Goal: Task Accomplishment & Management: Use online tool/utility

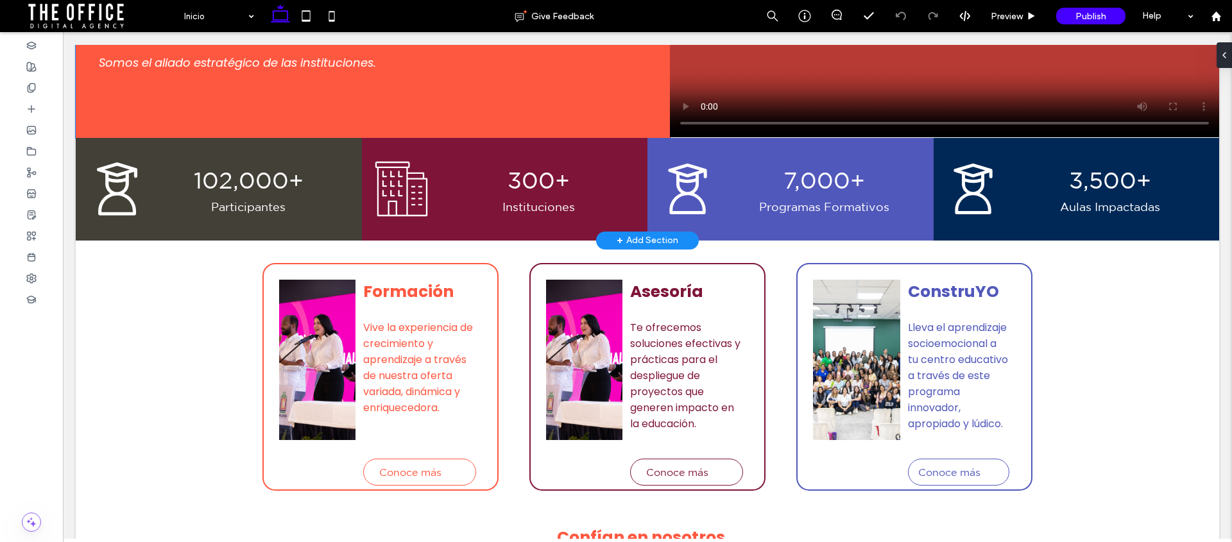
scroll to position [234, 0]
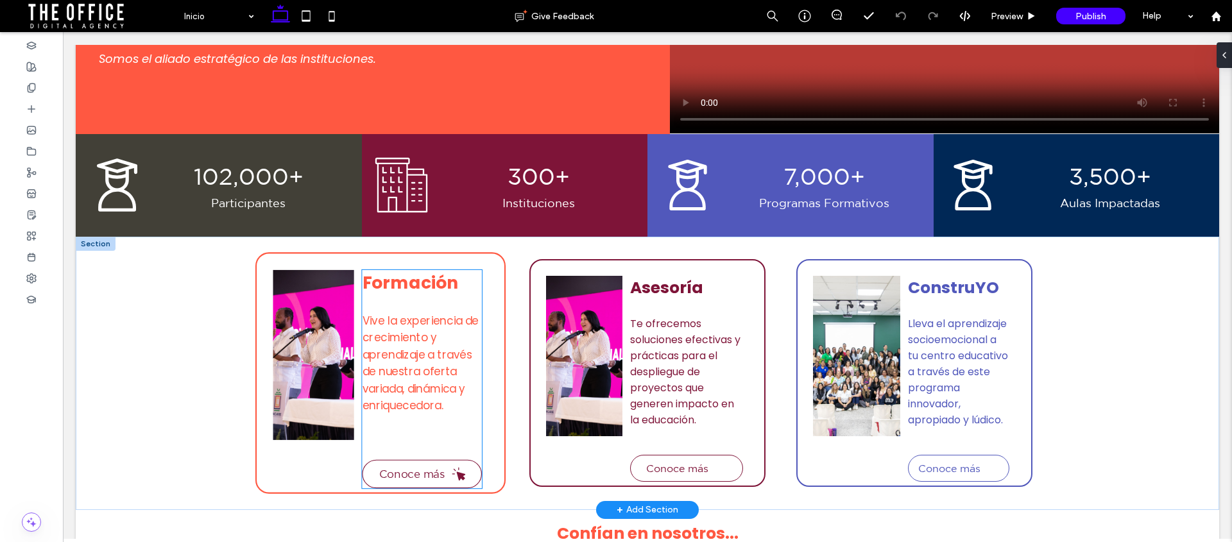
click at [409, 471] on span "Conoce más" at bounding box center [412, 474] width 66 height 13
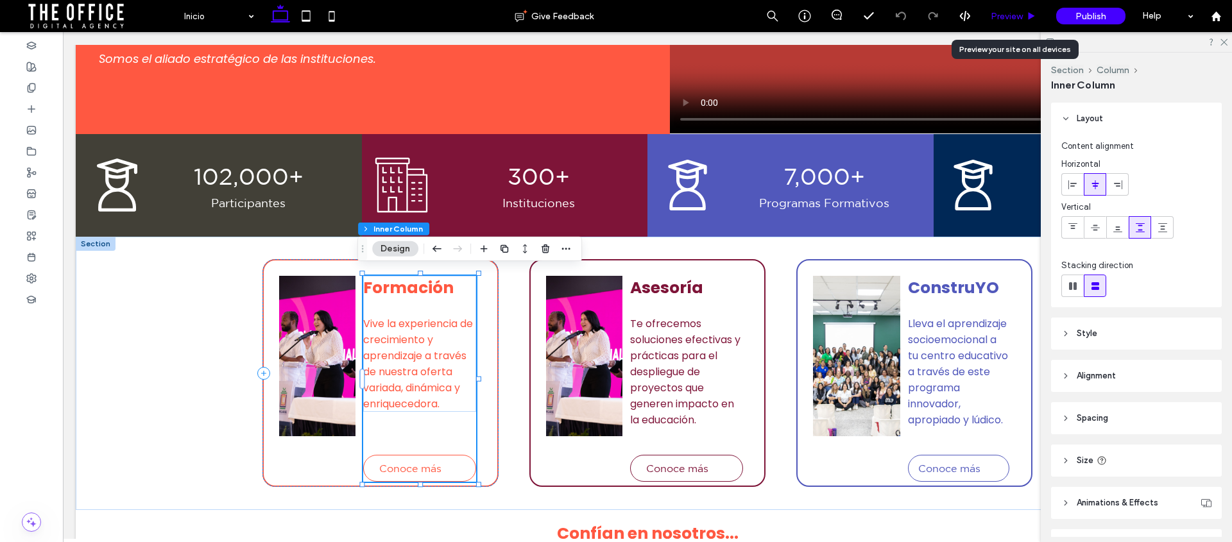
click at [1028, 15] on icon at bounding box center [1032, 17] width 10 height 10
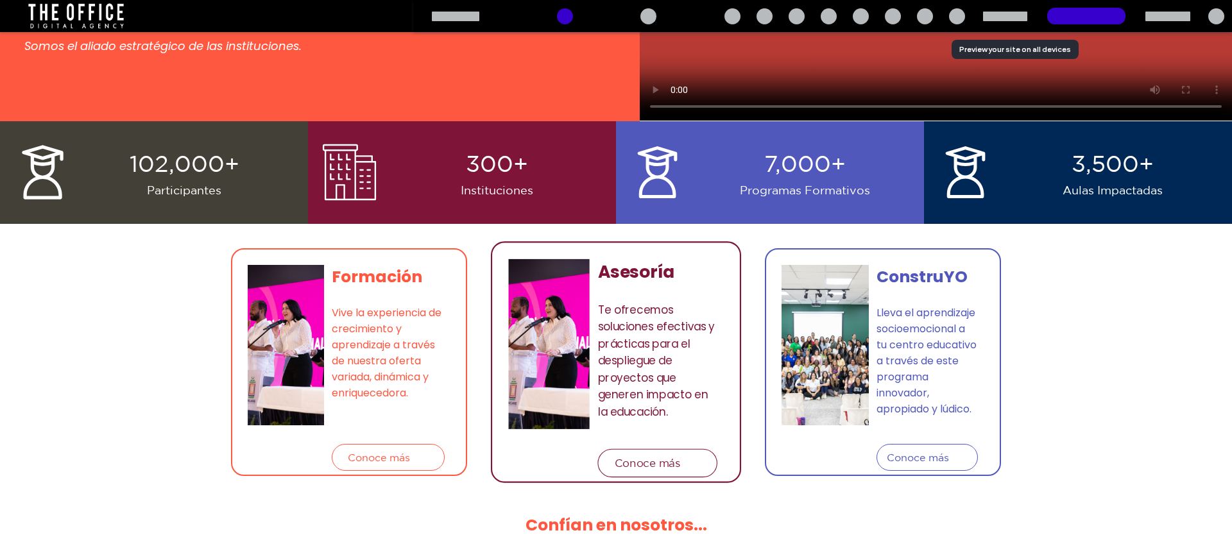
scroll to position [221, 0]
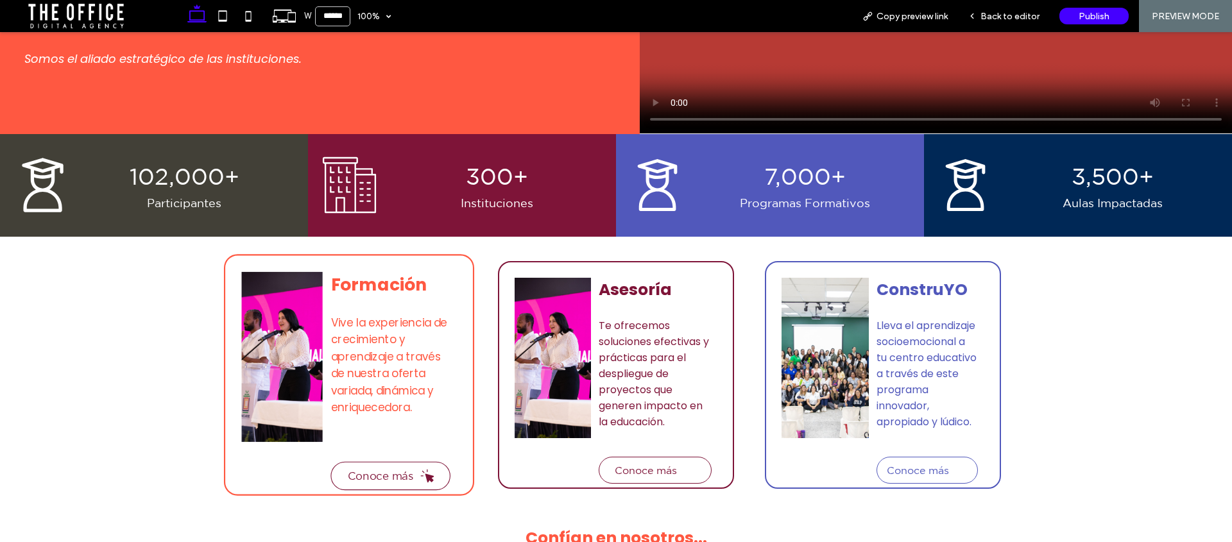
click at [402, 474] on span "Conoce más" at bounding box center [381, 476] width 66 height 13
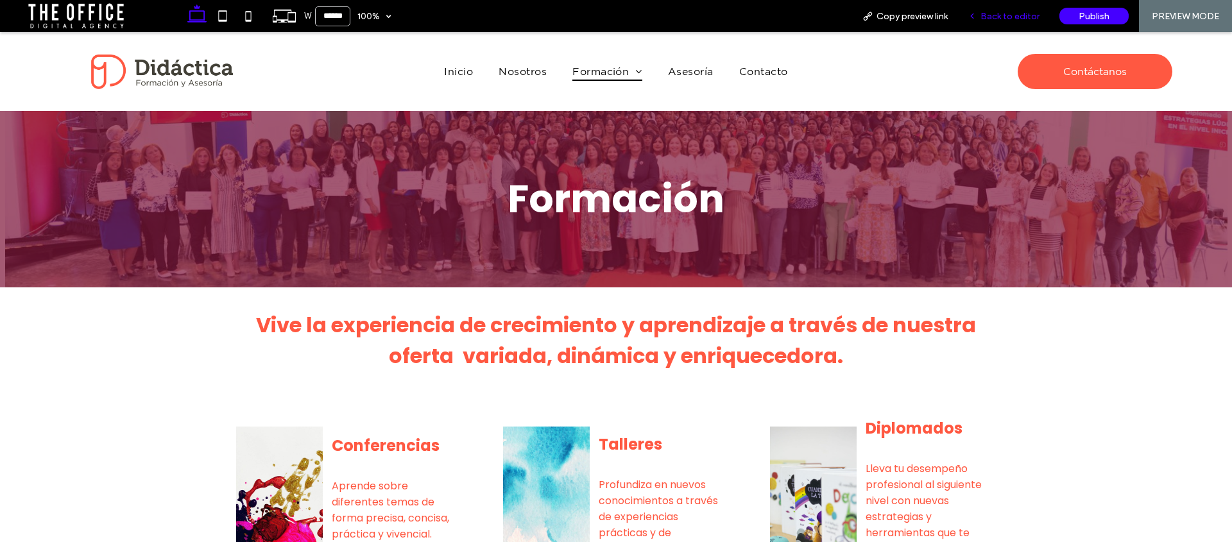
click at [1028, 24] on div "Back to editor" at bounding box center [1004, 16] width 92 height 32
click at [1011, 17] on span "Back to editor" at bounding box center [1010, 16] width 59 height 11
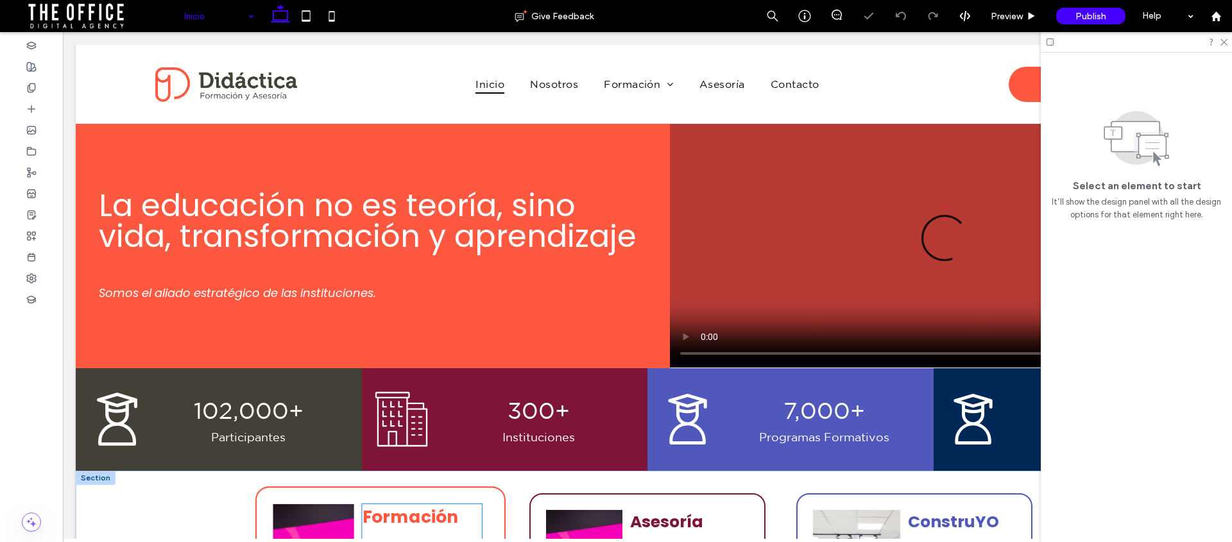
scroll to position [379, 0]
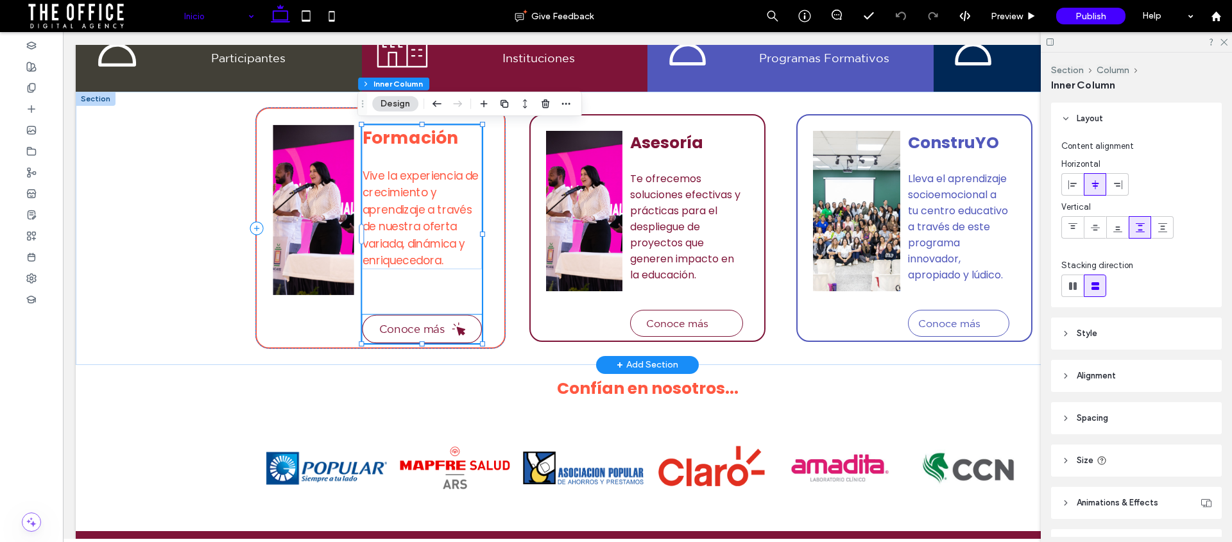
click at [398, 334] on link "Conoce más" at bounding box center [423, 329] width 120 height 29
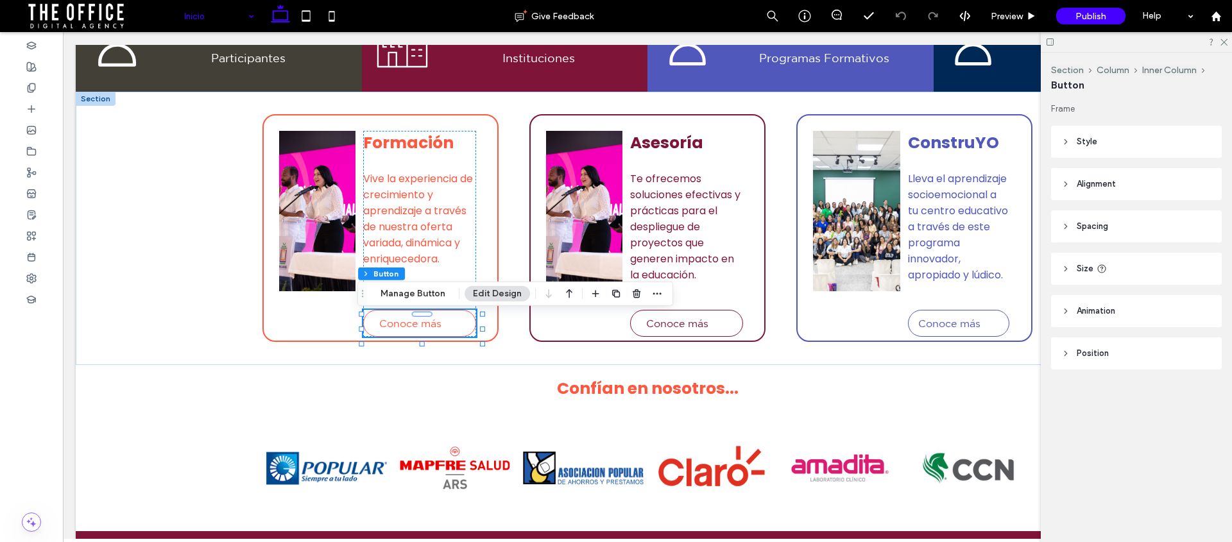
click at [481, 289] on button "Edit Design" at bounding box center [497, 293] width 65 height 15
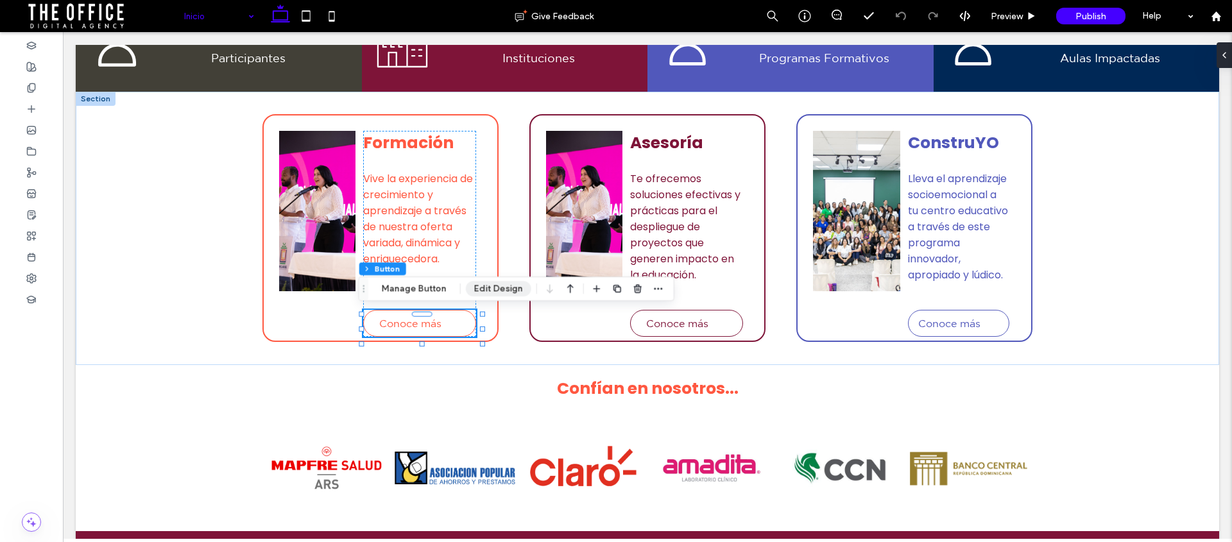
click at [501, 286] on button "Edit Design" at bounding box center [498, 288] width 65 height 15
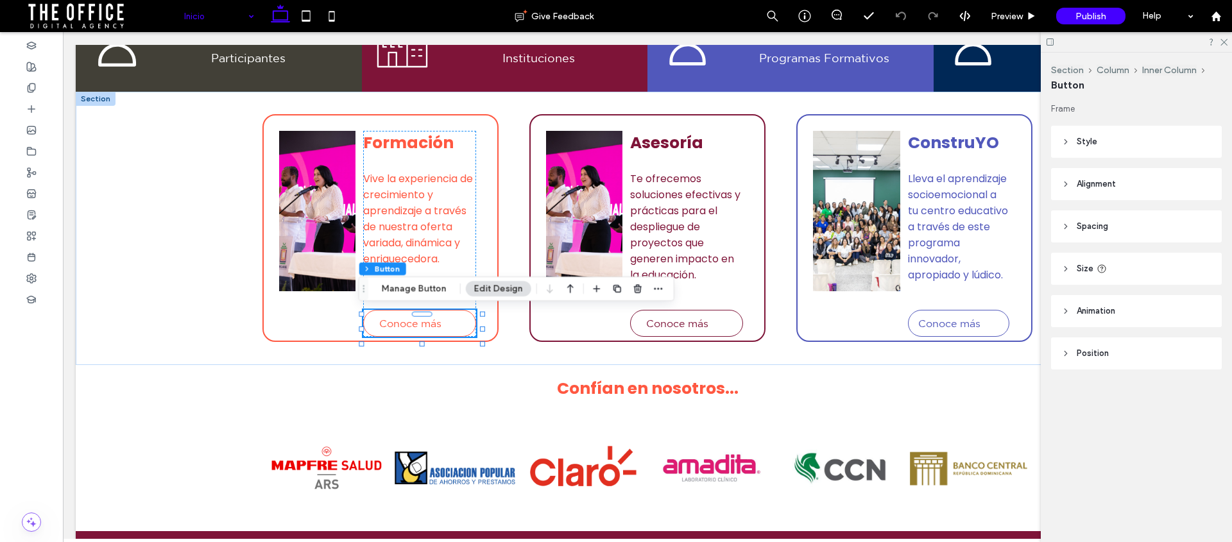
click at [1064, 138] on icon at bounding box center [1066, 141] width 9 height 9
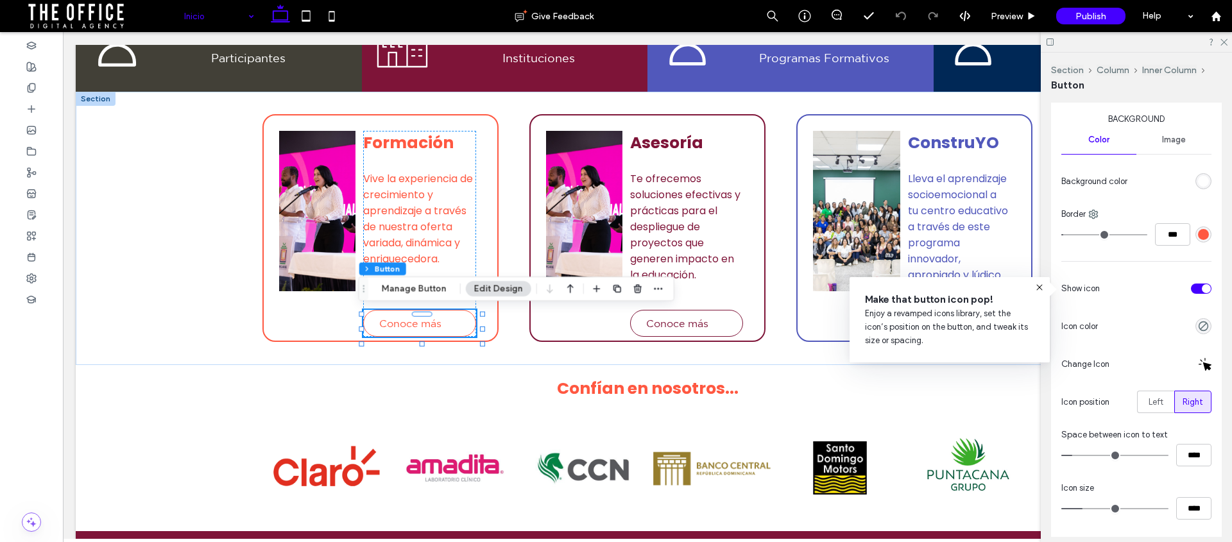
scroll to position [210, 0]
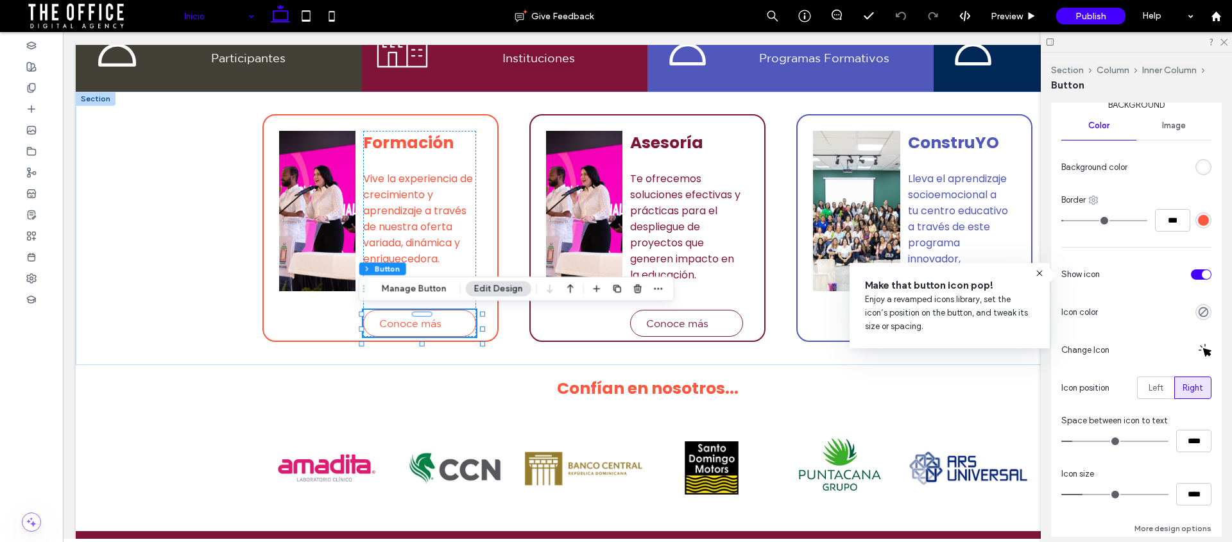
click at [1094, 201] on icon at bounding box center [1094, 200] width 10 height 10
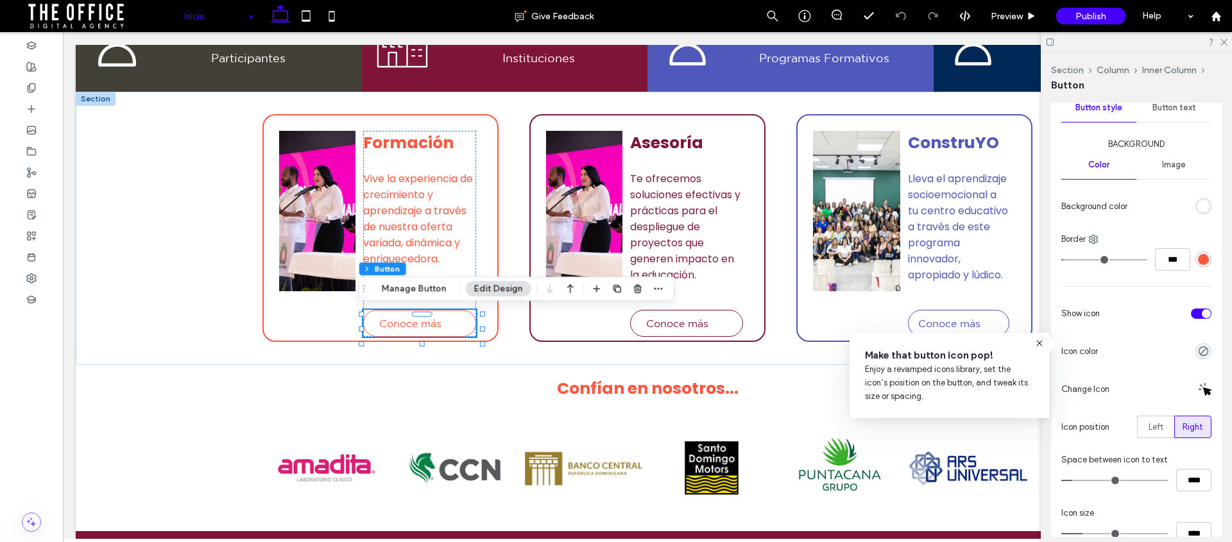
scroll to position [204, 0]
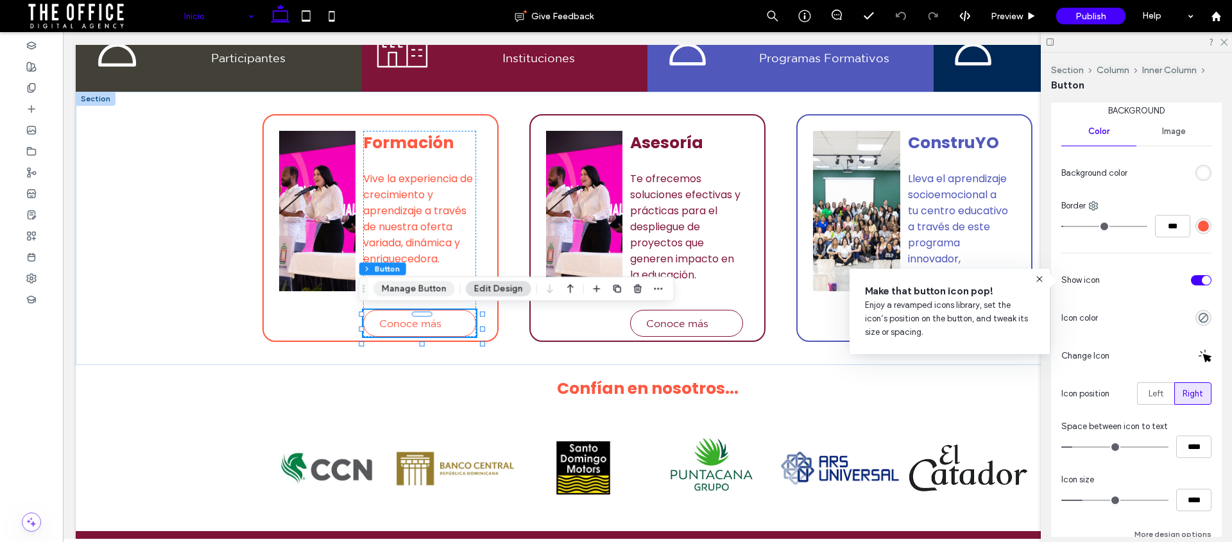
click at [428, 290] on button "Manage Button" at bounding box center [415, 288] width 82 height 15
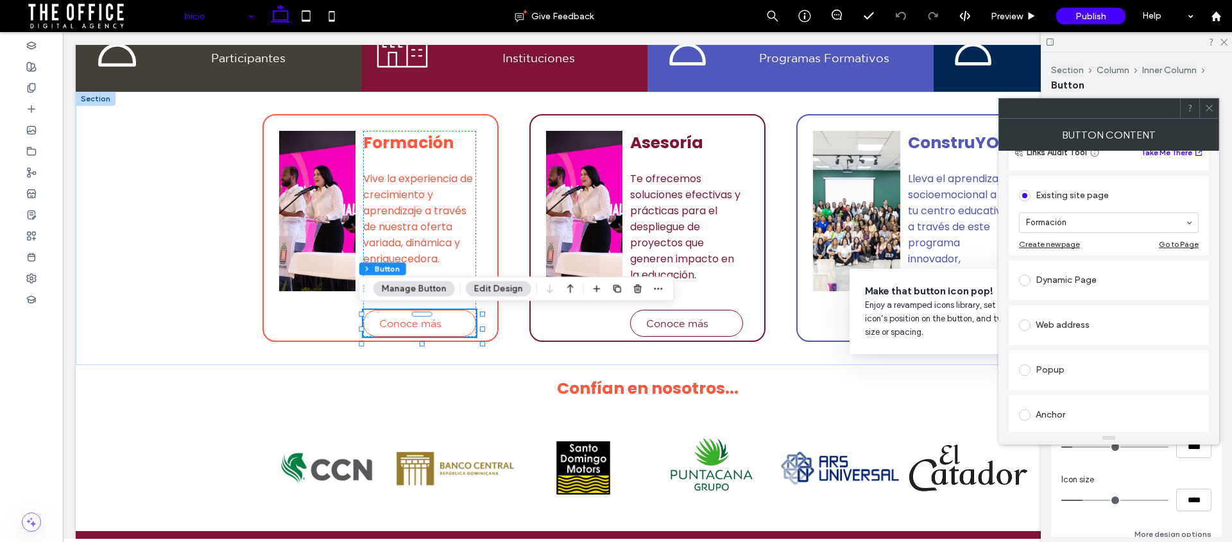
scroll to position [0, 0]
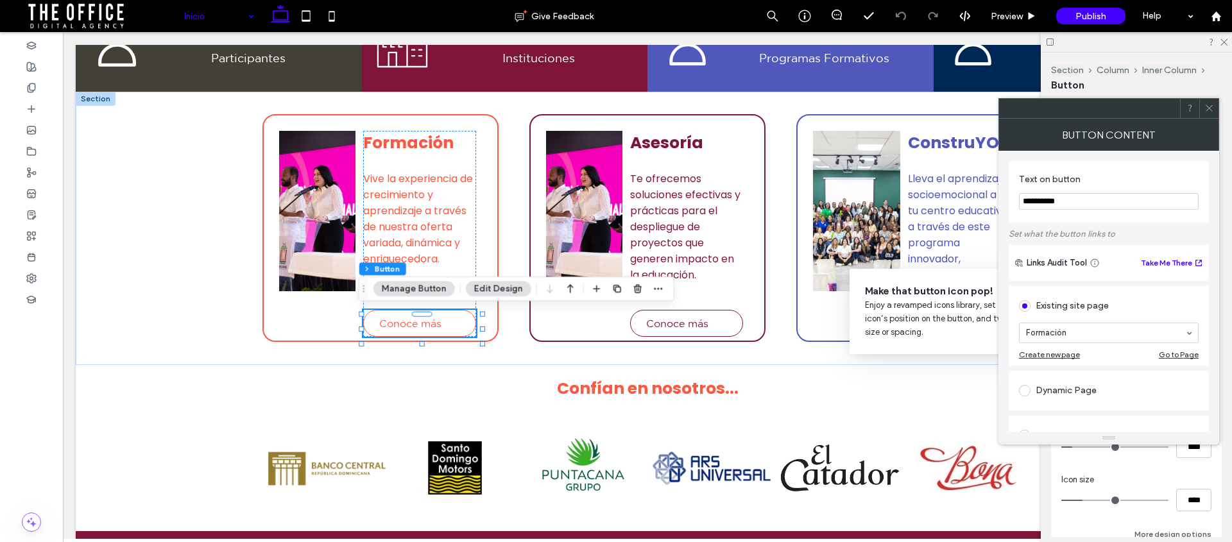
click at [1210, 105] on icon at bounding box center [1210, 108] width 10 height 10
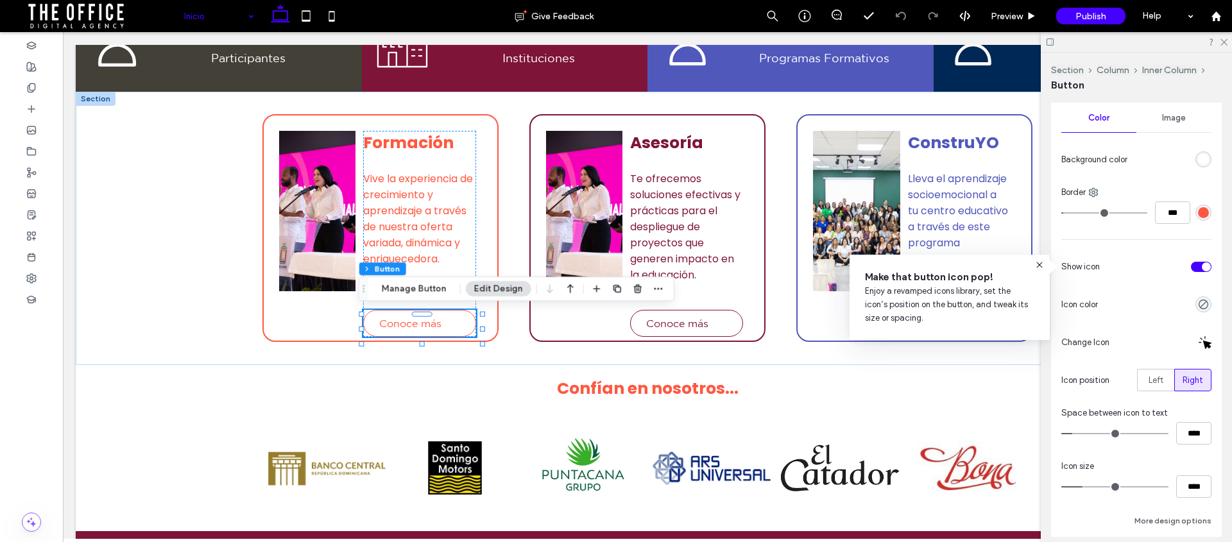
scroll to position [220, 0]
click at [1198, 214] on div "rgb(255, 88, 65)" at bounding box center [1203, 210] width 11 height 11
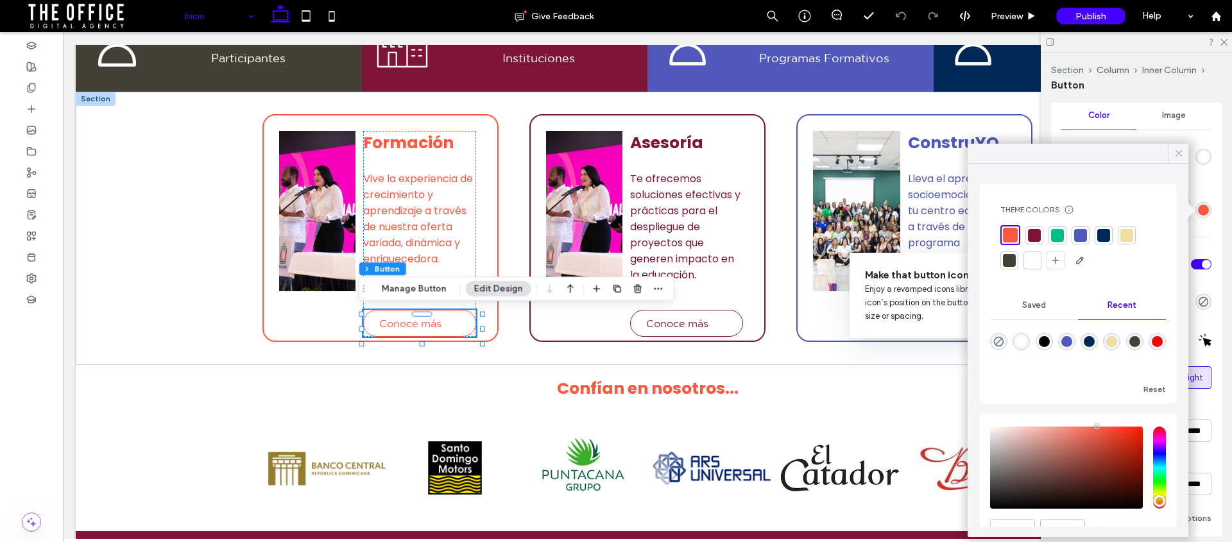
click at [1178, 160] on span at bounding box center [1179, 153] width 12 height 19
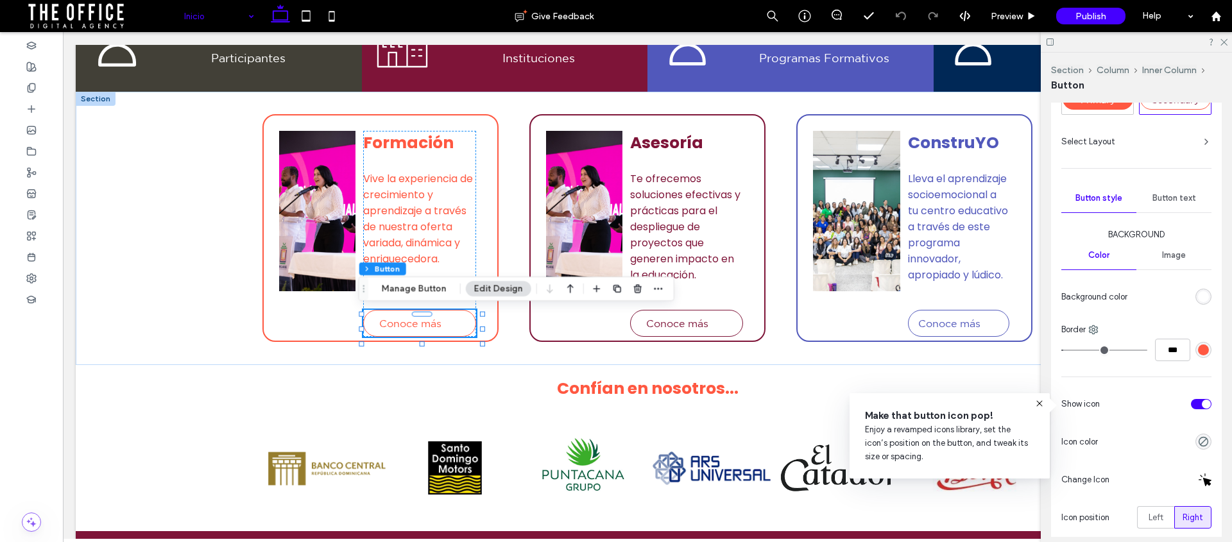
scroll to position [80, 0]
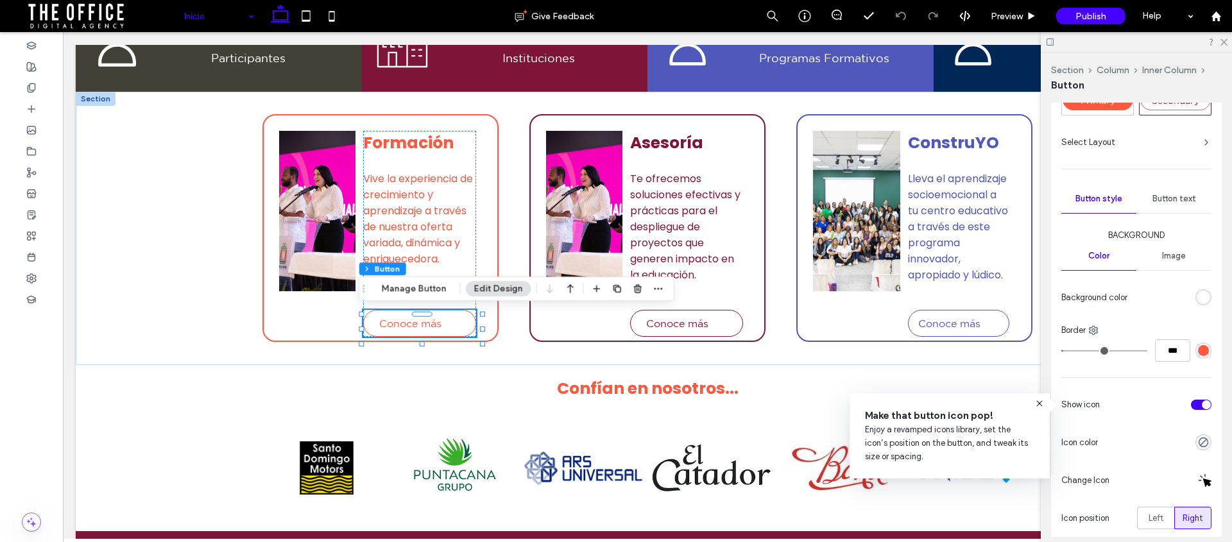
click at [1173, 202] on span "Button text" at bounding box center [1175, 199] width 44 height 10
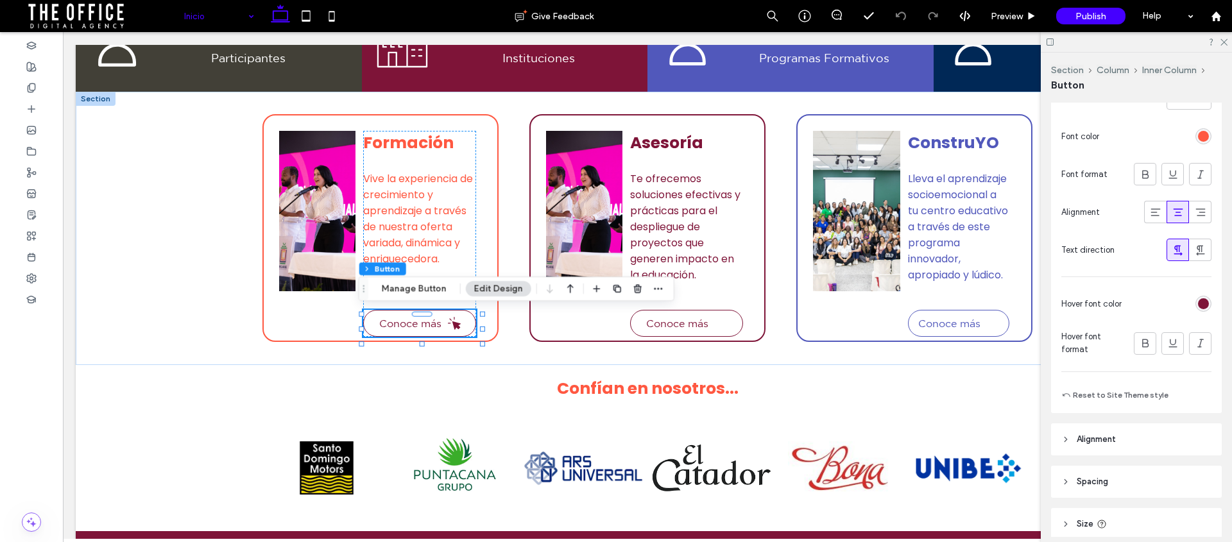
scroll to position [329, 0]
click at [1198, 304] on div "rgb(126, 20, 56)" at bounding box center [1203, 303] width 11 height 11
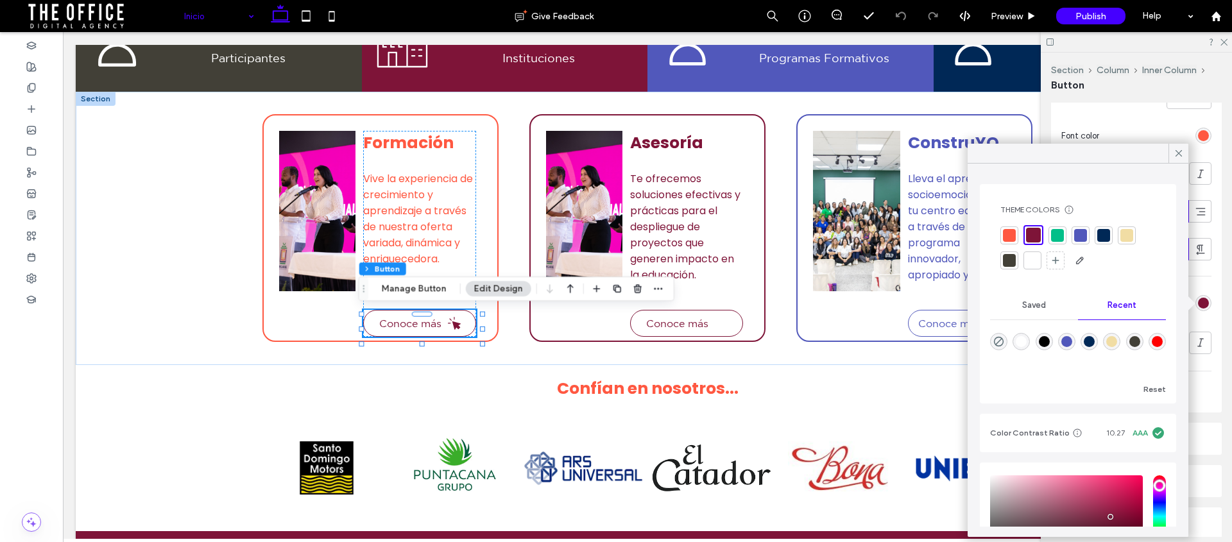
click at [1012, 235] on div at bounding box center [1009, 235] width 13 height 13
click at [1178, 155] on icon at bounding box center [1179, 154] width 12 height 12
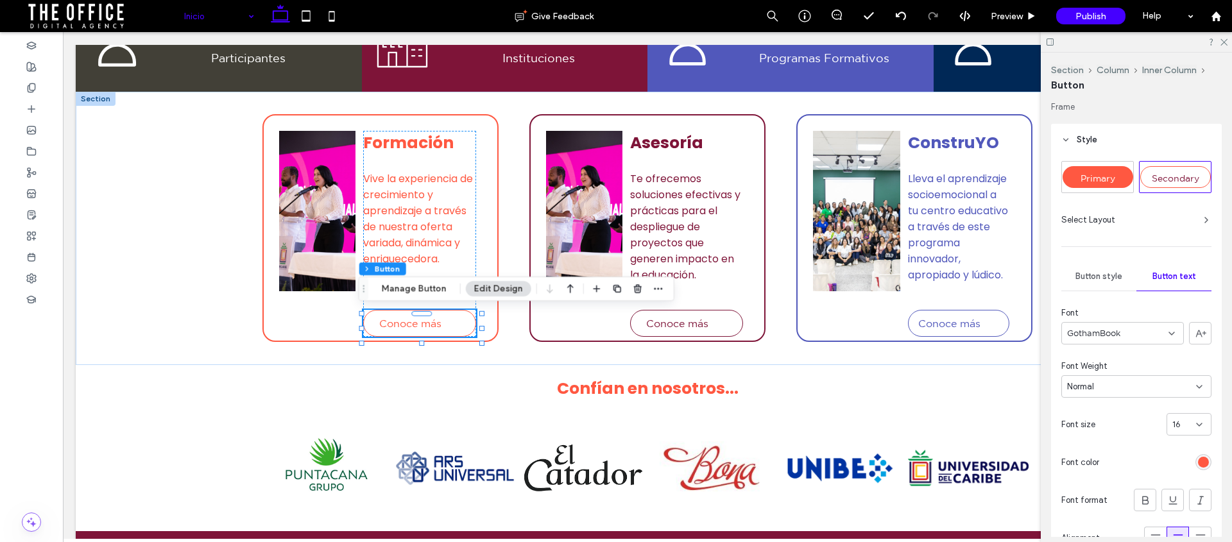
scroll to position [0, 0]
click at [1107, 275] on span "Button style" at bounding box center [1099, 278] width 47 height 10
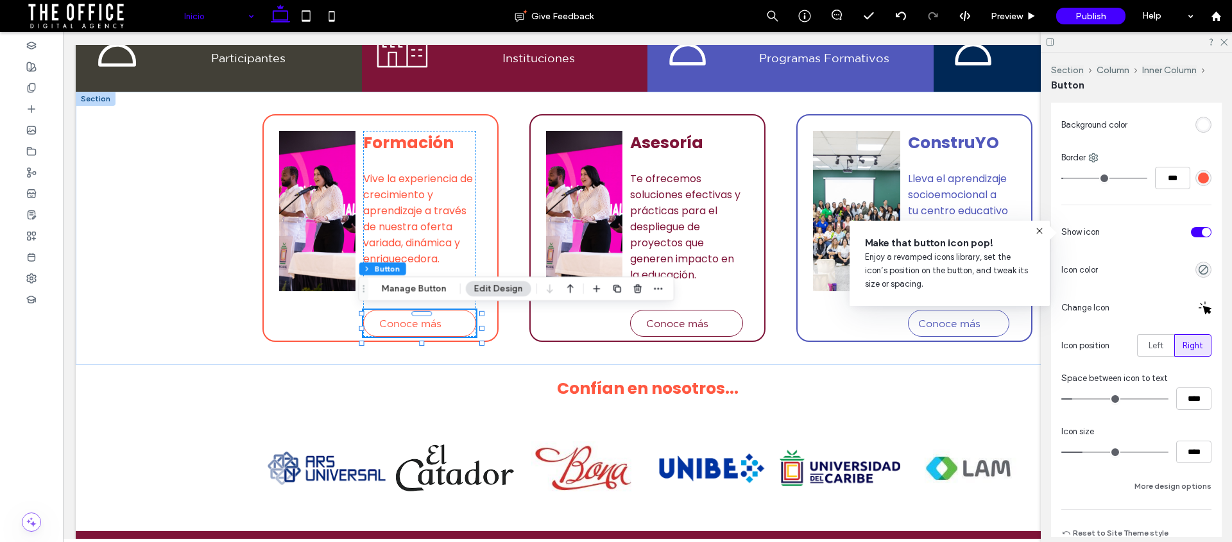
drag, startPoint x: 1175, startPoint y: 481, endPoint x: 1176, endPoint y: 471, distance: 9.6
click at [1175, 481] on button "More design options" at bounding box center [1173, 486] width 77 height 15
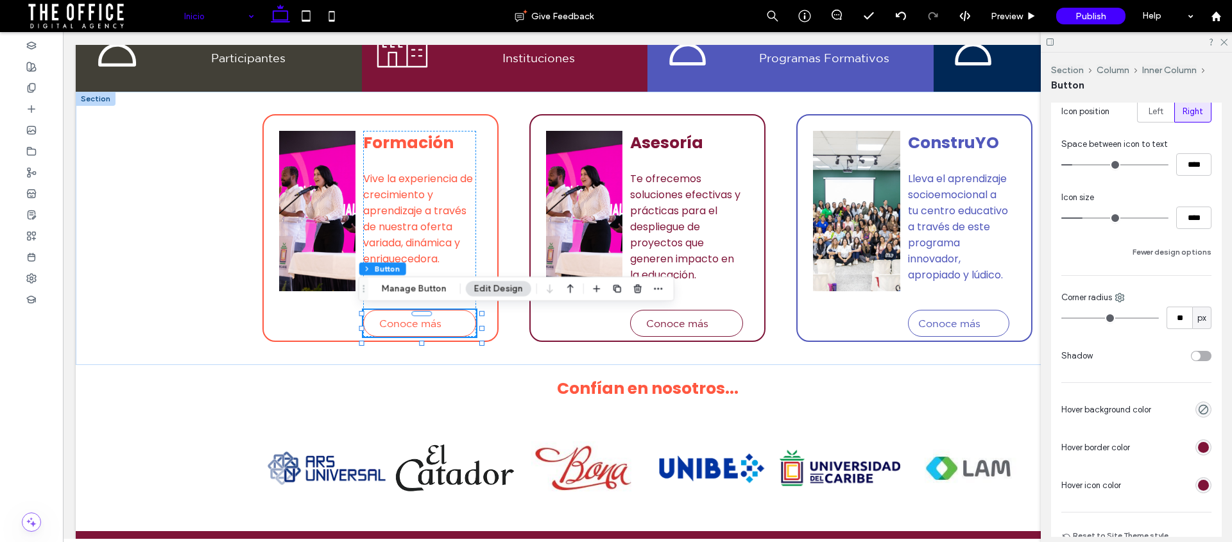
scroll to position [501, 0]
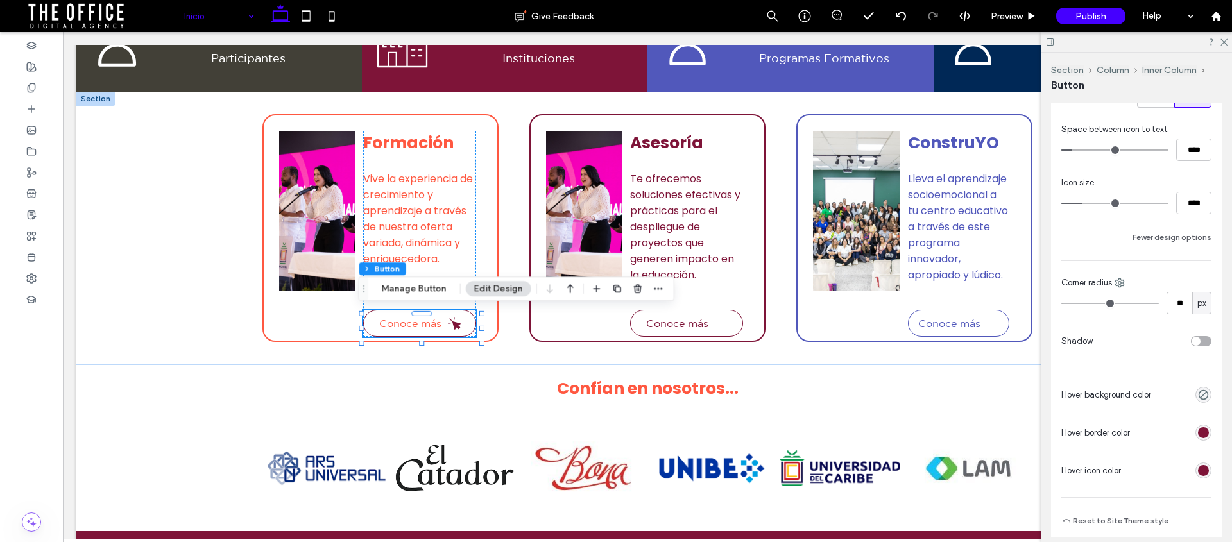
click at [1198, 433] on div "rgb(126, 20, 56)" at bounding box center [1203, 432] width 11 height 11
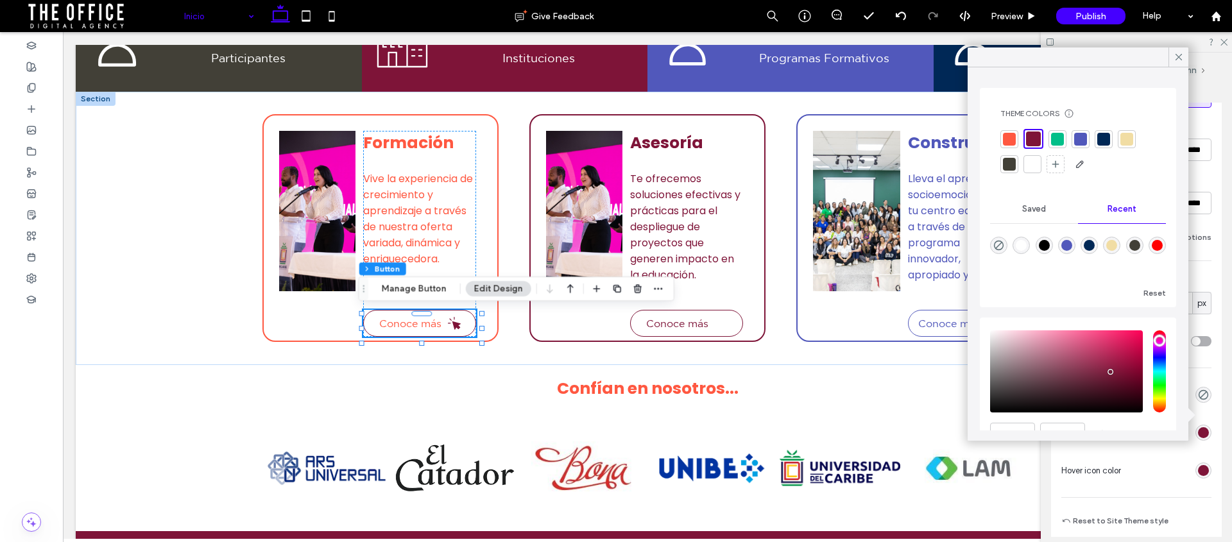
click at [1013, 141] on div at bounding box center [1009, 139] width 13 height 13
click at [1205, 474] on div "Primary Secondary Select Layout Button style Button text Background Color Image…" at bounding box center [1136, 98] width 171 height 882
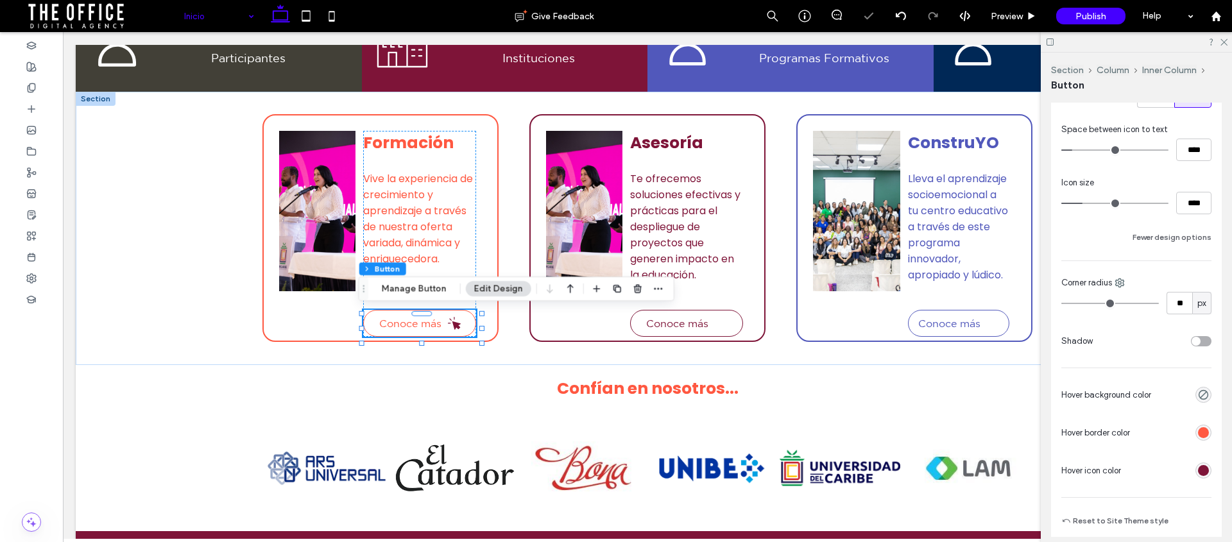
click at [1198, 469] on div "rgb(126, 20, 56)" at bounding box center [1203, 470] width 11 height 11
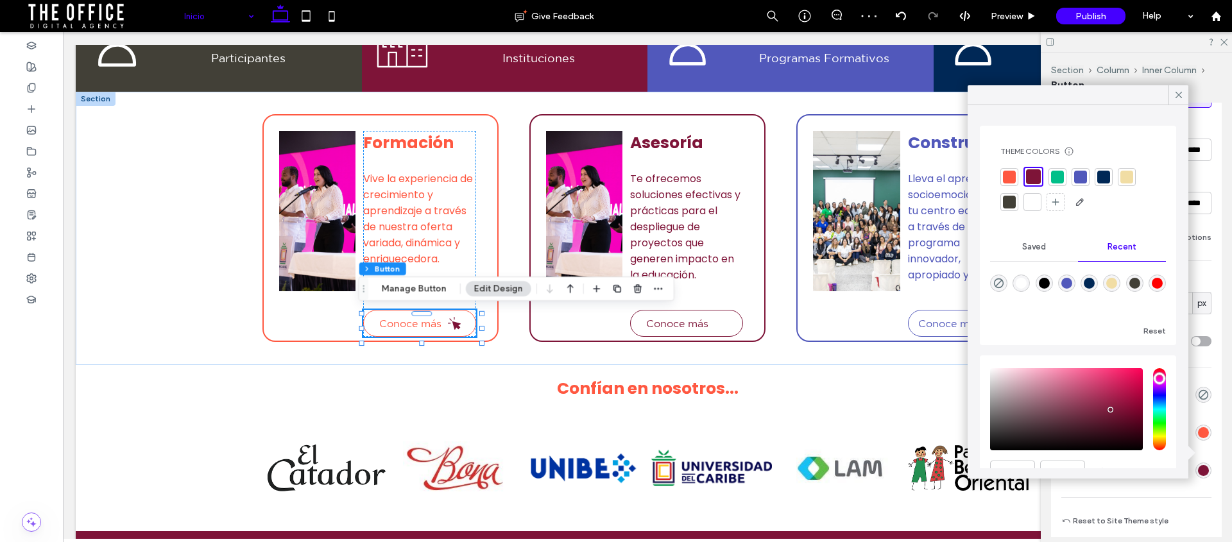
click at [1010, 180] on div at bounding box center [1009, 177] width 13 height 13
click at [1179, 90] on icon at bounding box center [1179, 95] width 12 height 12
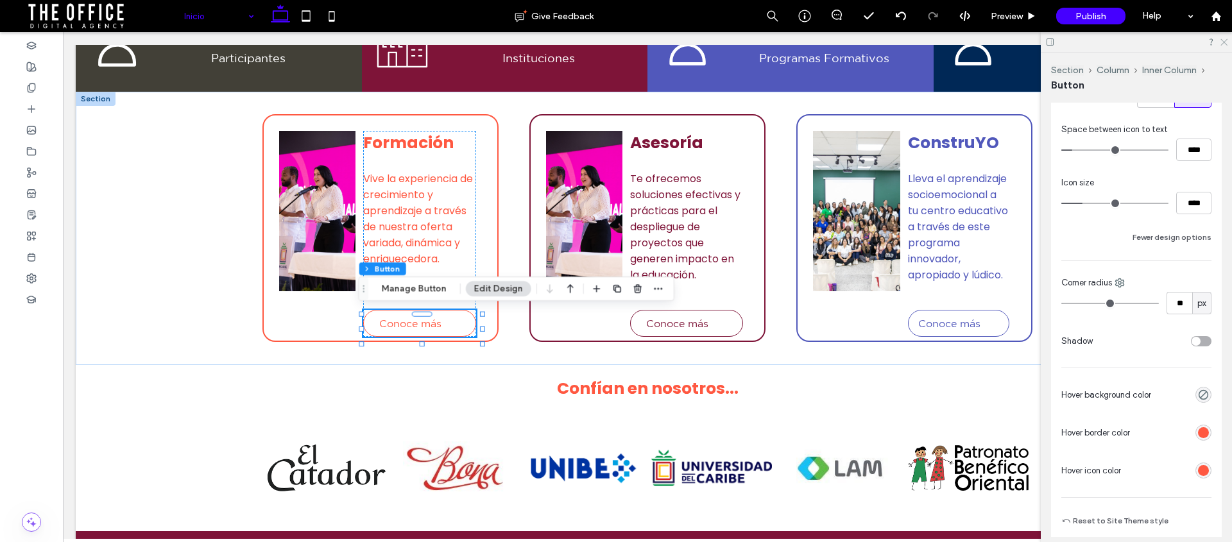
click at [1226, 39] on icon at bounding box center [1223, 41] width 8 height 8
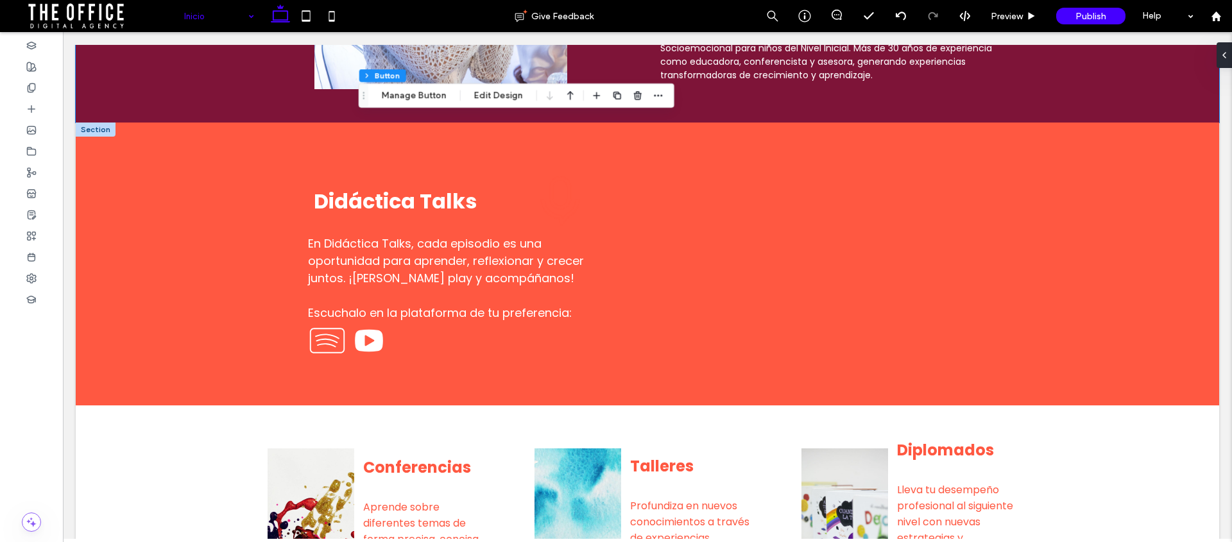
scroll to position [1084, 0]
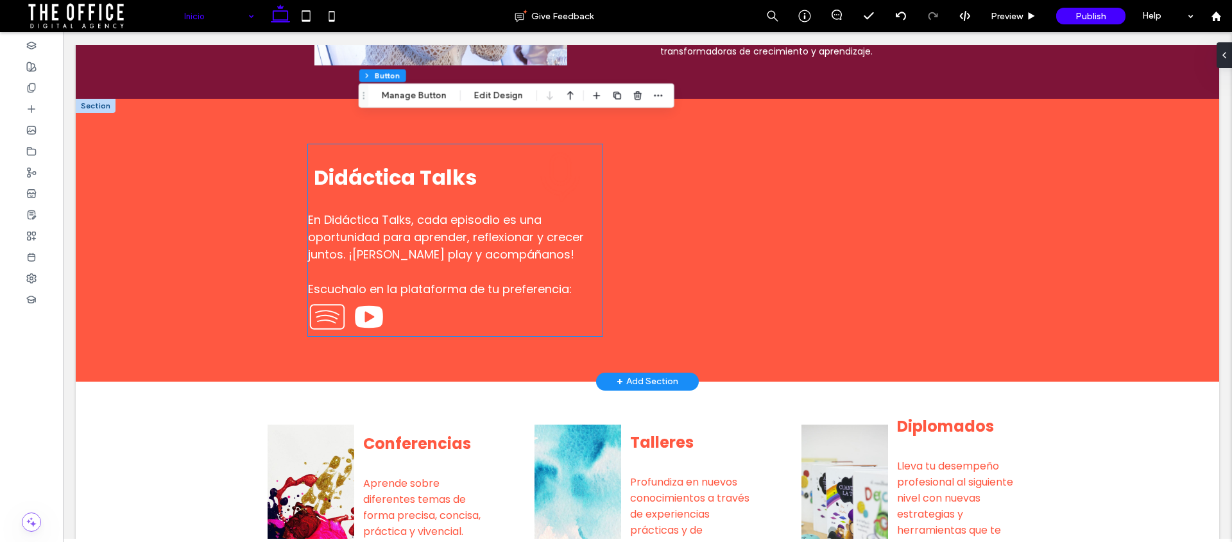
click at [423, 318] on div "Didáctica Talks En Didáctica Talks, cada episodio es una oportunidad para apren…" at bounding box center [455, 240] width 295 height 192
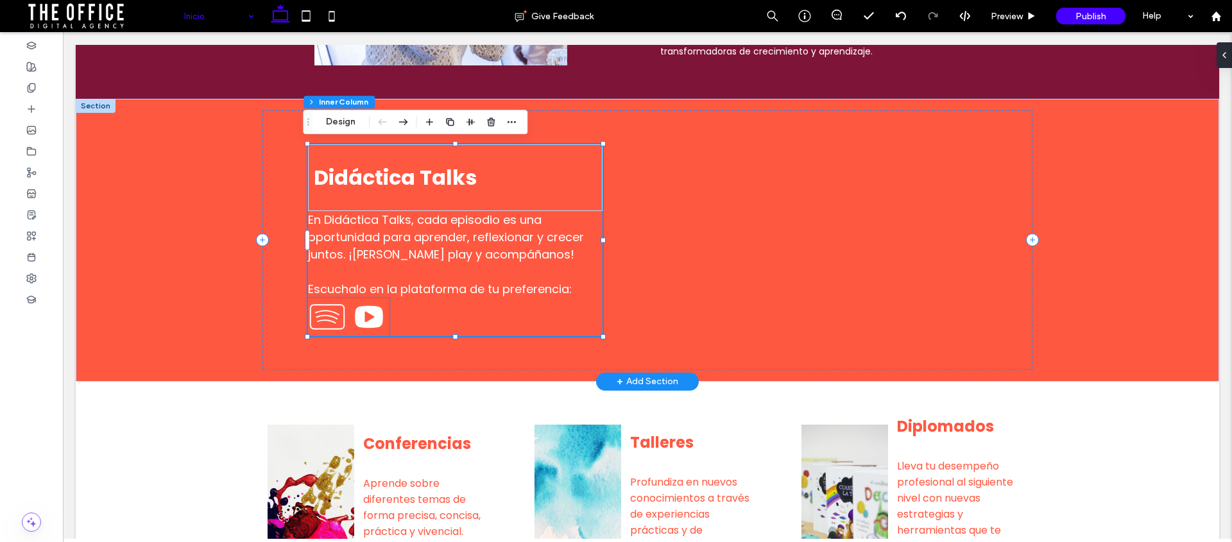
click at [369, 312] on icon at bounding box center [369, 317] width 28 height 22
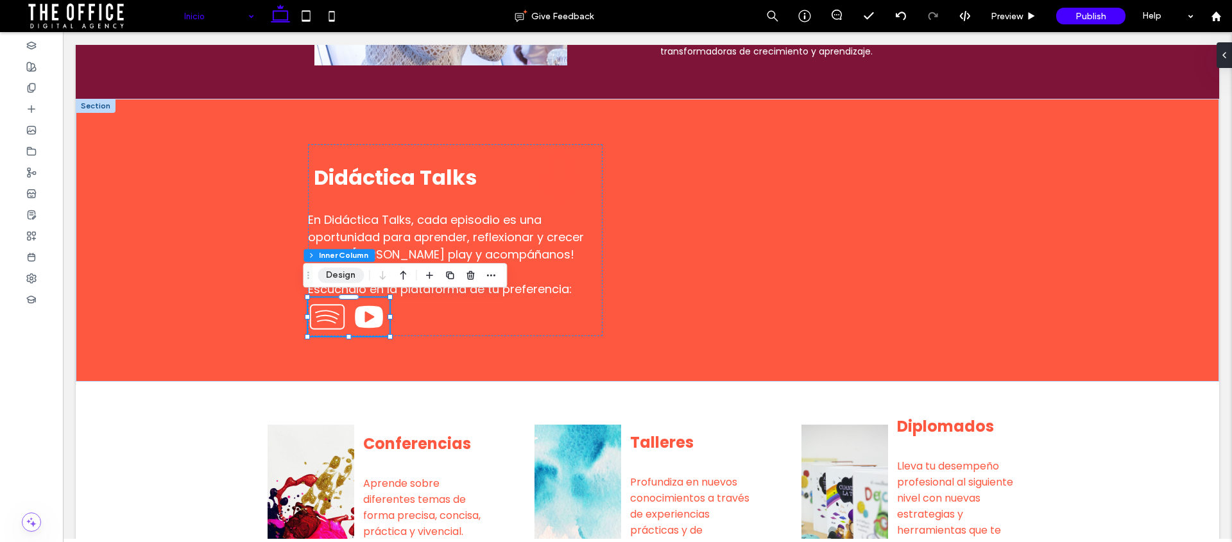
click at [348, 271] on button "Design" at bounding box center [341, 275] width 46 height 15
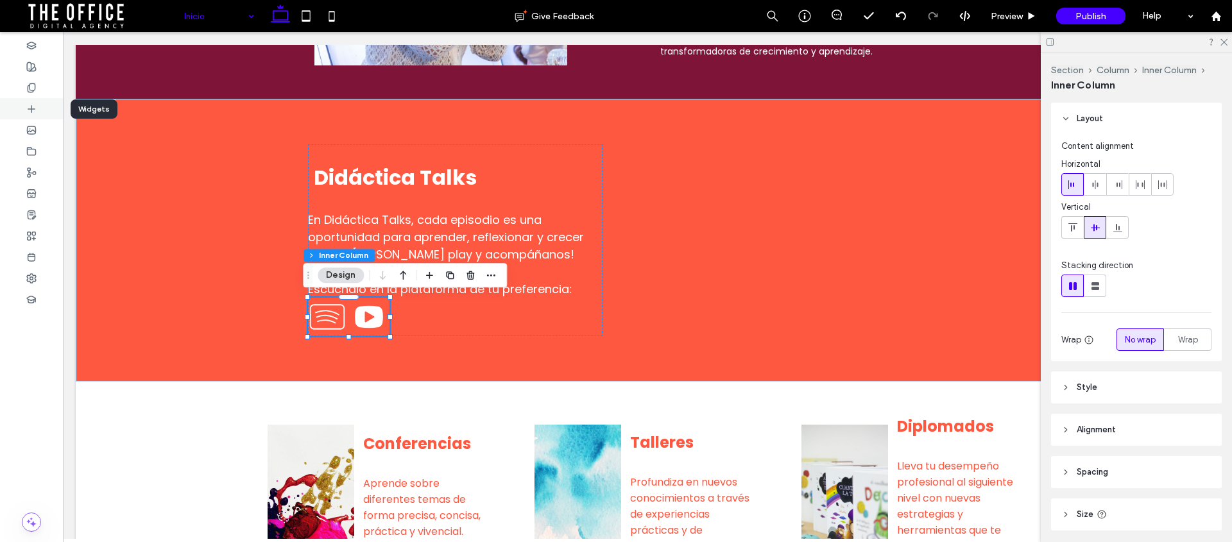
click at [30, 109] on icon at bounding box center [31, 109] width 10 height 10
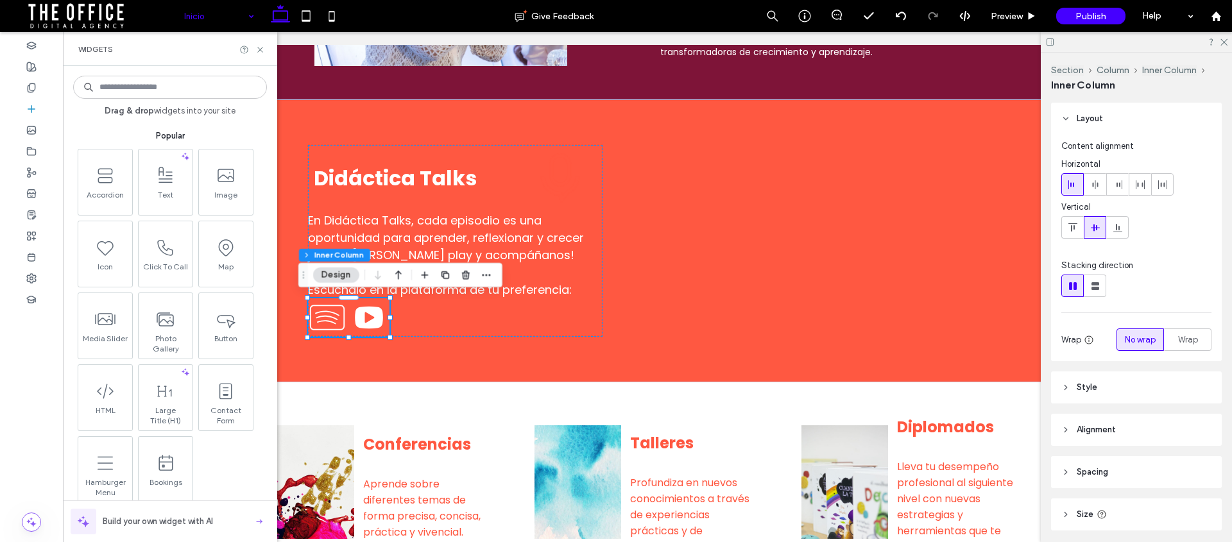
click at [140, 91] on input at bounding box center [170, 87] width 194 height 23
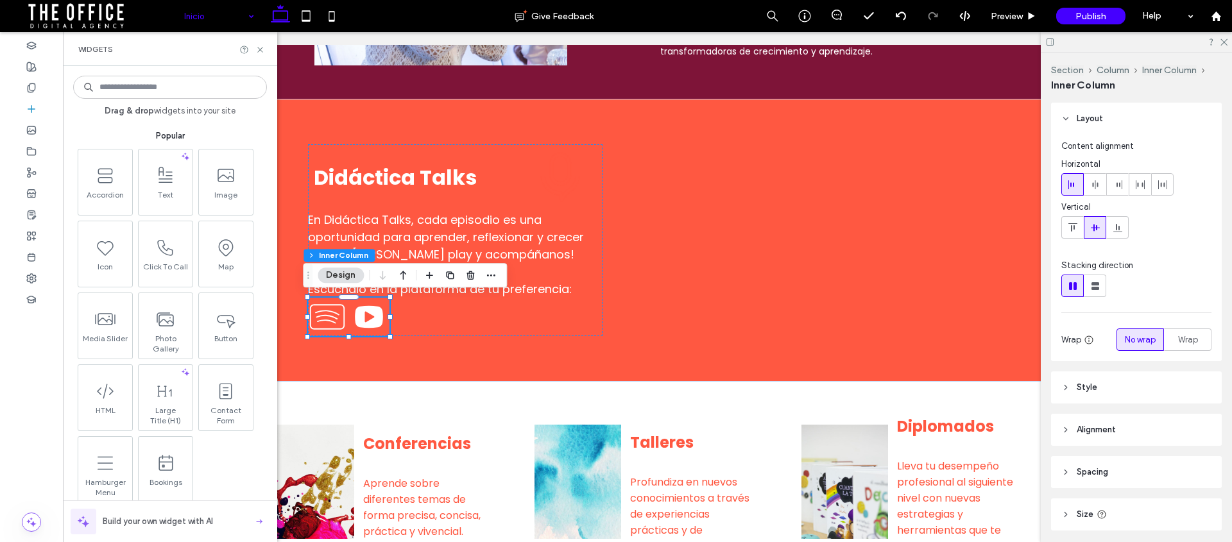
click at [134, 94] on input at bounding box center [170, 87] width 194 height 23
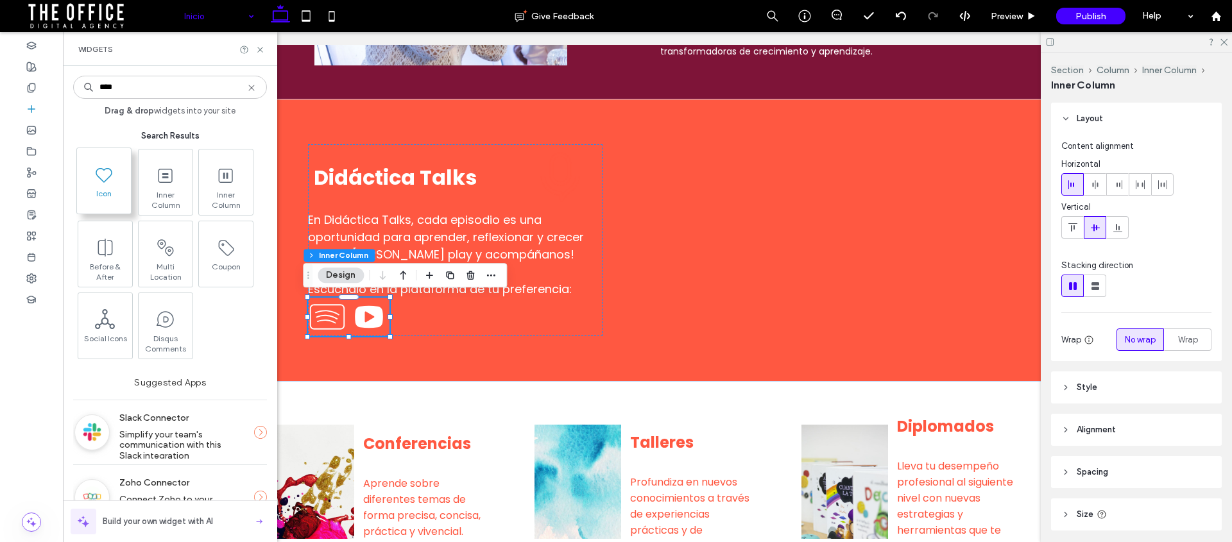
type input "****"
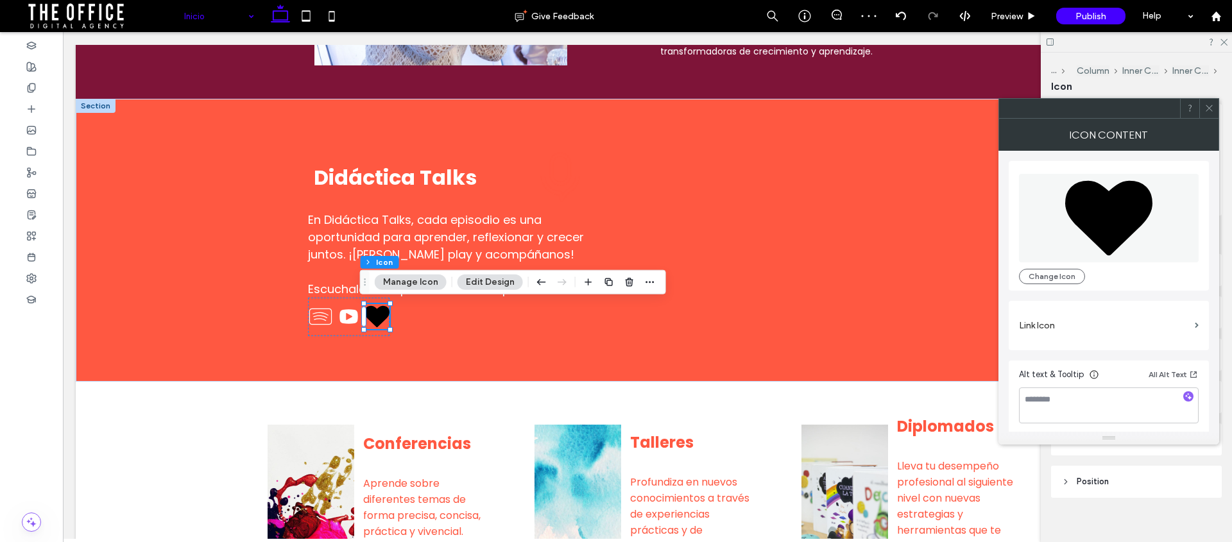
click at [413, 282] on button "Manage Icon" at bounding box center [411, 282] width 72 height 15
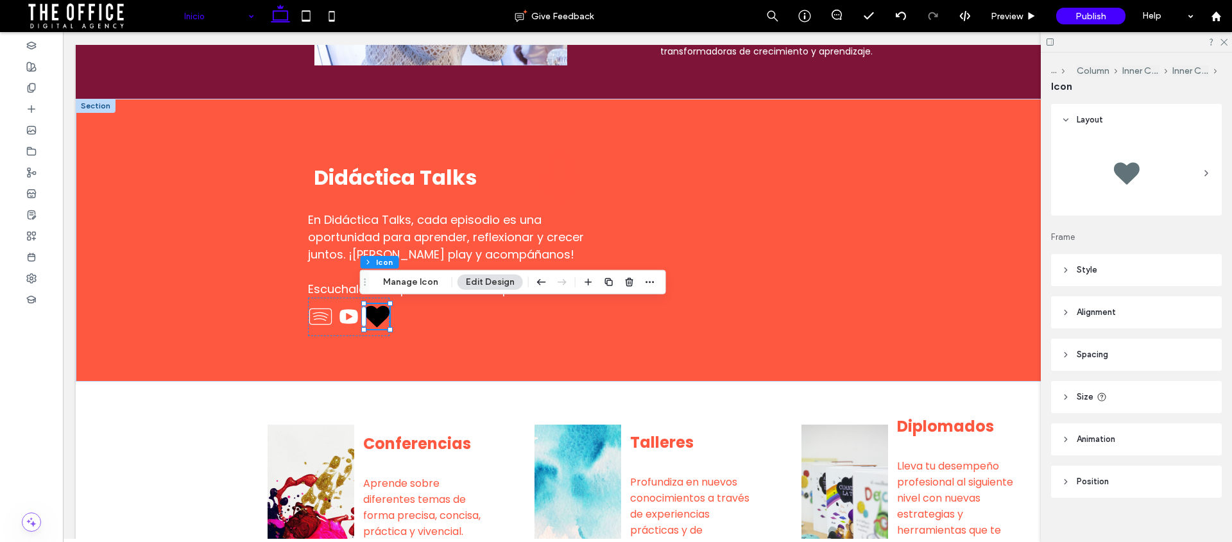
click at [1101, 164] on div at bounding box center [1126, 173] width 51 height 51
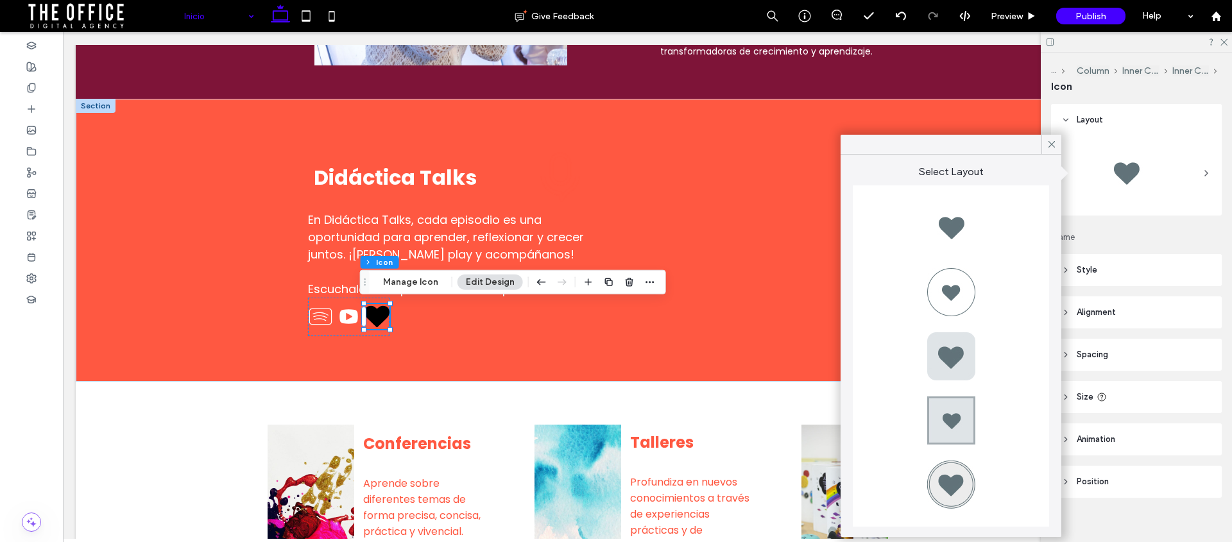
click at [1150, 147] on div at bounding box center [1137, 173] width 150 height 64
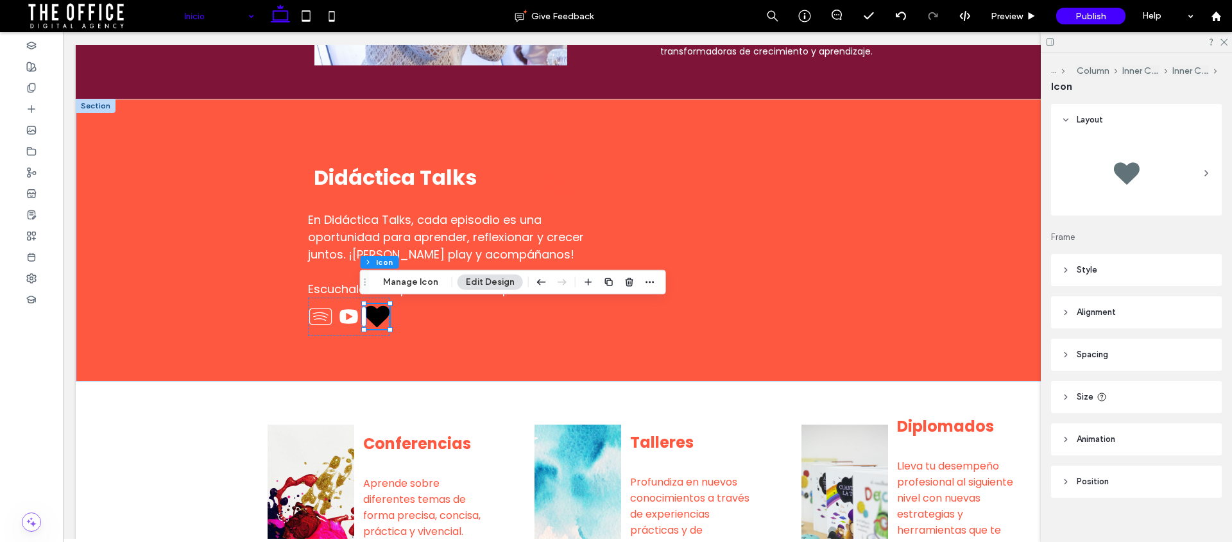
click at [469, 281] on button "Edit Design" at bounding box center [490, 282] width 65 height 15
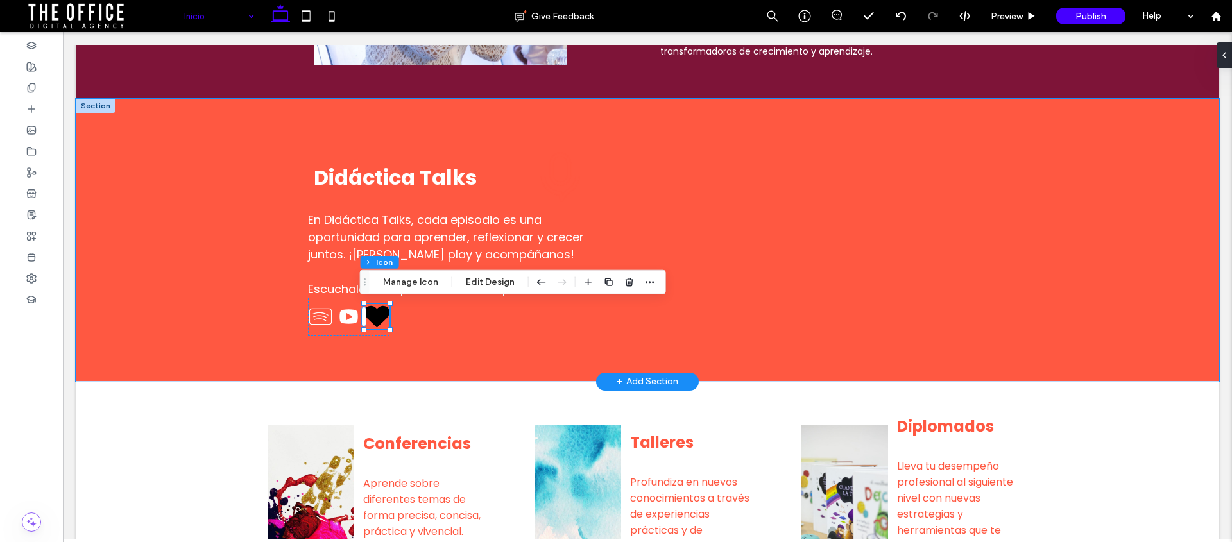
click at [379, 315] on icon at bounding box center [377, 316] width 25 height 21
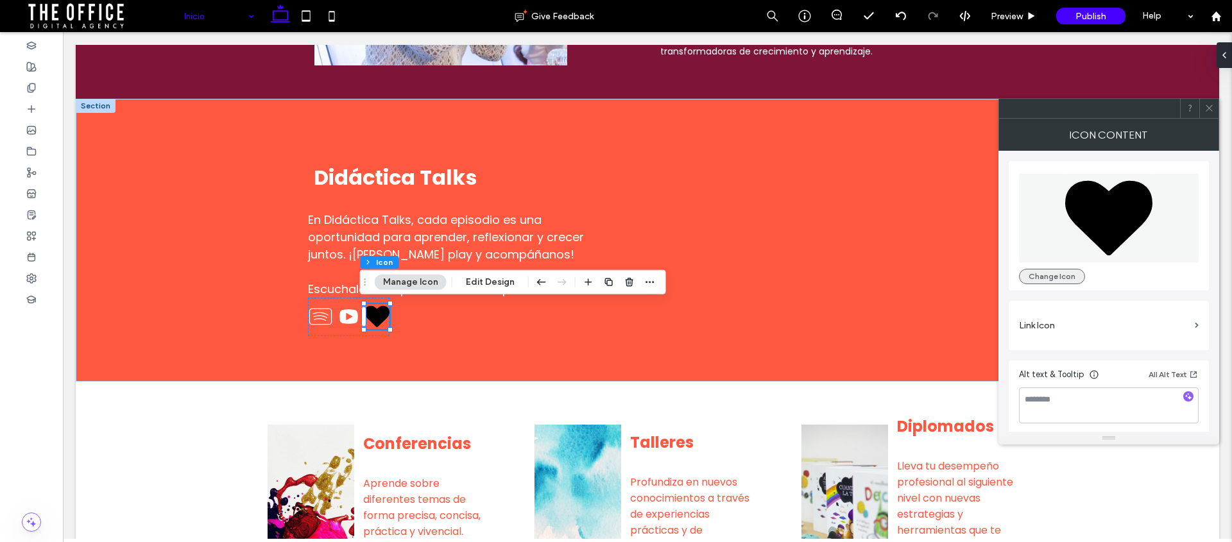
click at [1037, 272] on button "Change Icon" at bounding box center [1052, 276] width 66 height 15
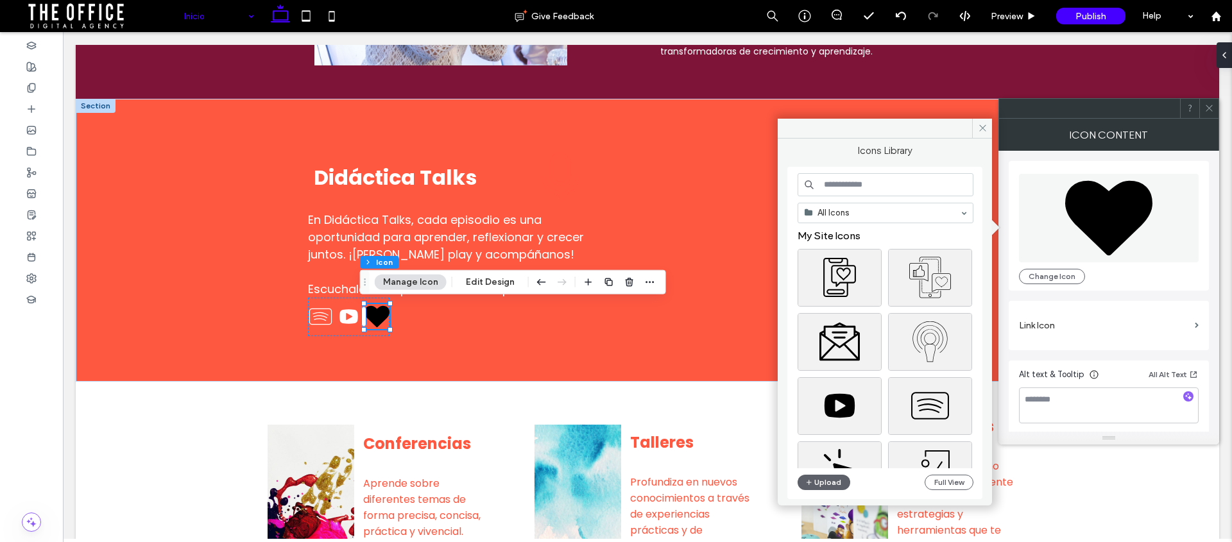
click at [854, 187] on input at bounding box center [886, 184] width 176 height 23
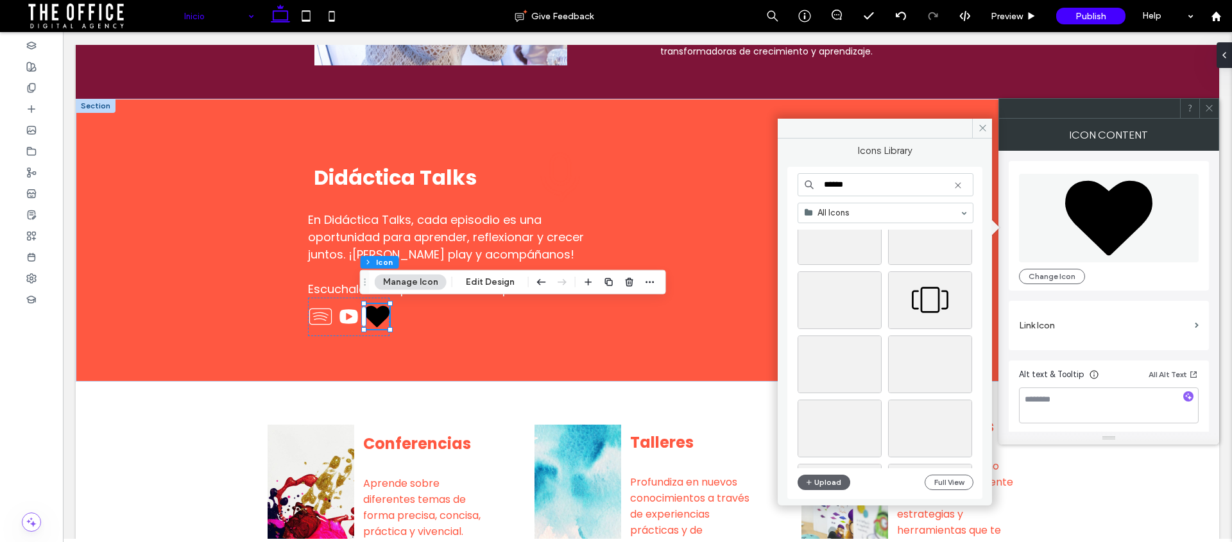
scroll to position [0, 0]
drag, startPoint x: 858, startPoint y: 189, endPoint x: 782, endPoint y: 169, distance: 78.1
click at [789, 175] on div "****** All Icons Stock Icons Upload Full View" at bounding box center [885, 333] width 195 height 332
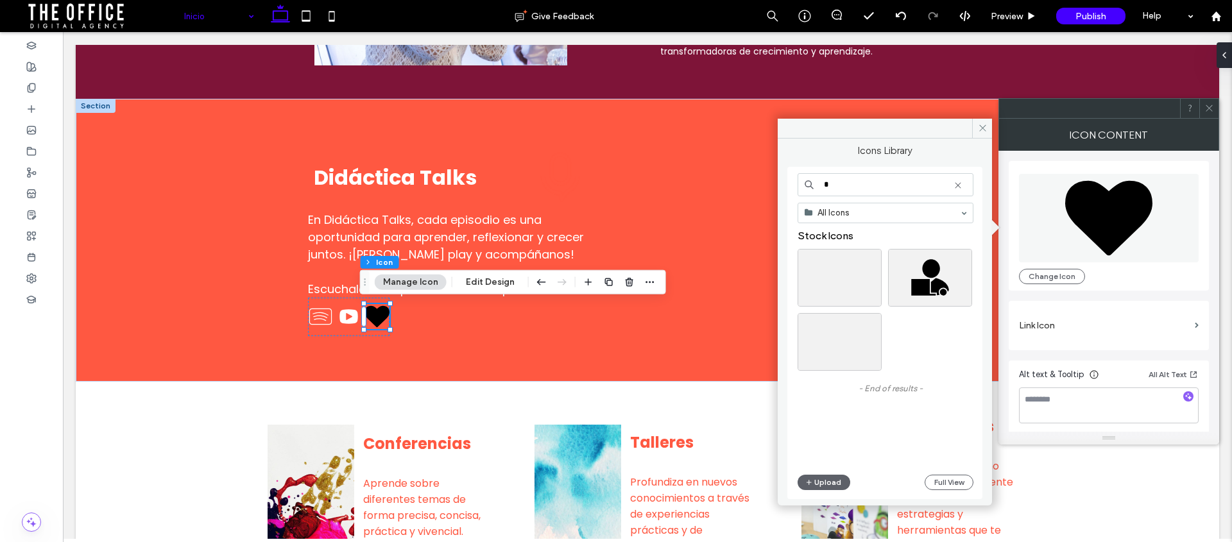
type input "*"
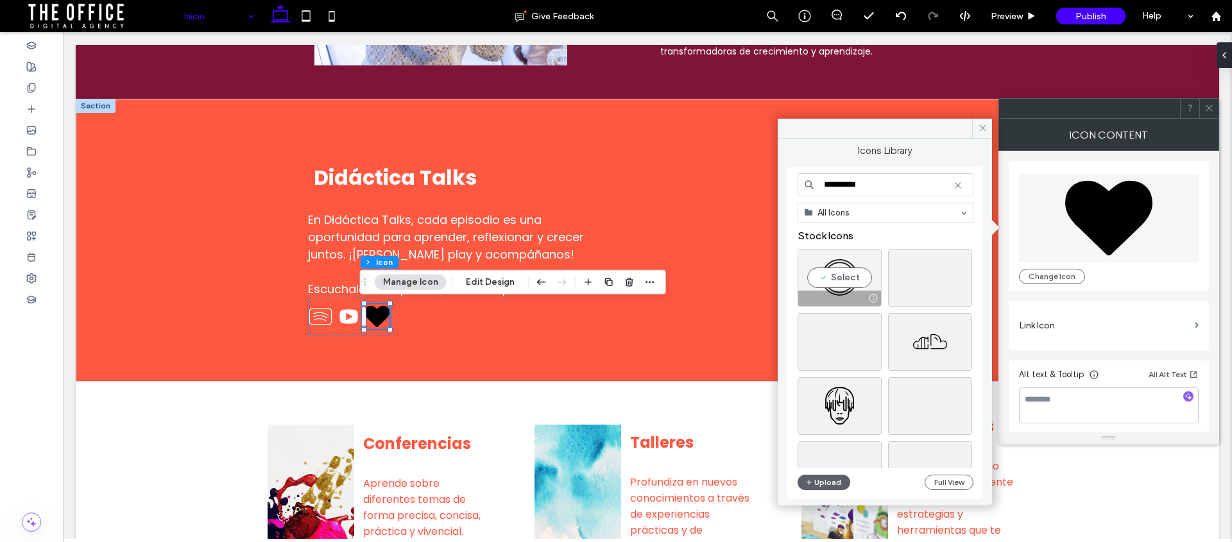
type input "**********"
click at [848, 279] on div "Select" at bounding box center [840, 278] width 84 height 58
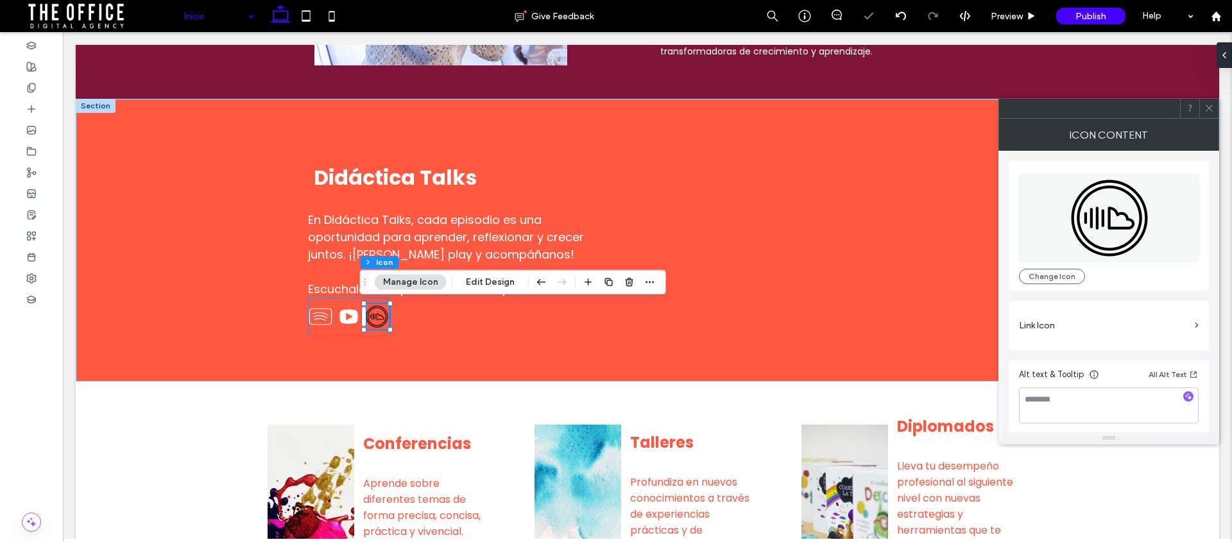
scroll to position [3, 0]
click at [472, 287] on button "Edit Design" at bounding box center [490, 282] width 65 height 15
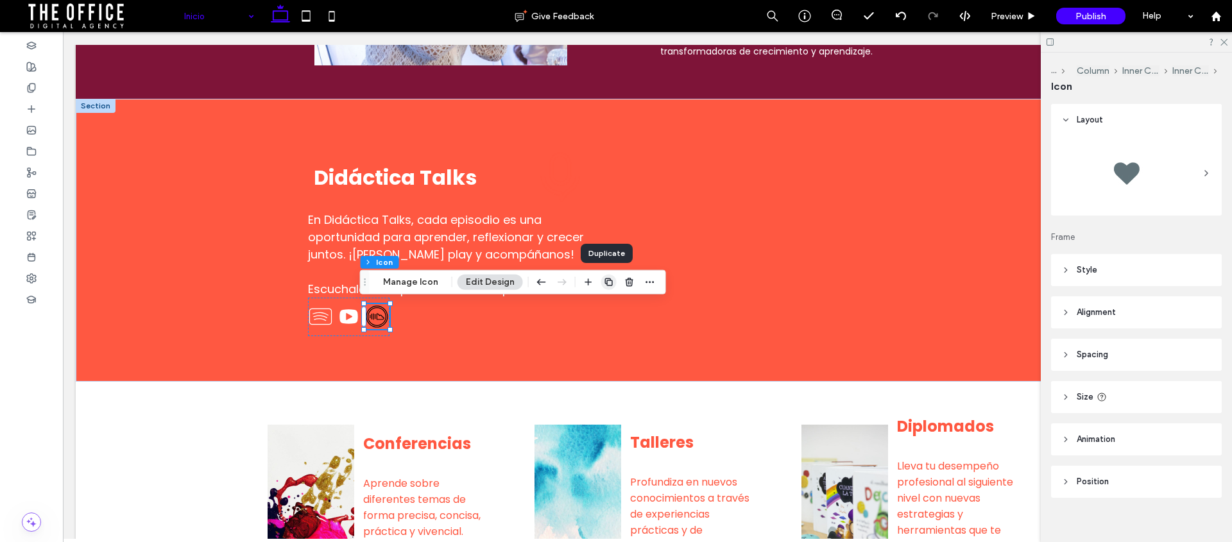
click at [606, 283] on icon "button" at bounding box center [609, 282] width 10 height 10
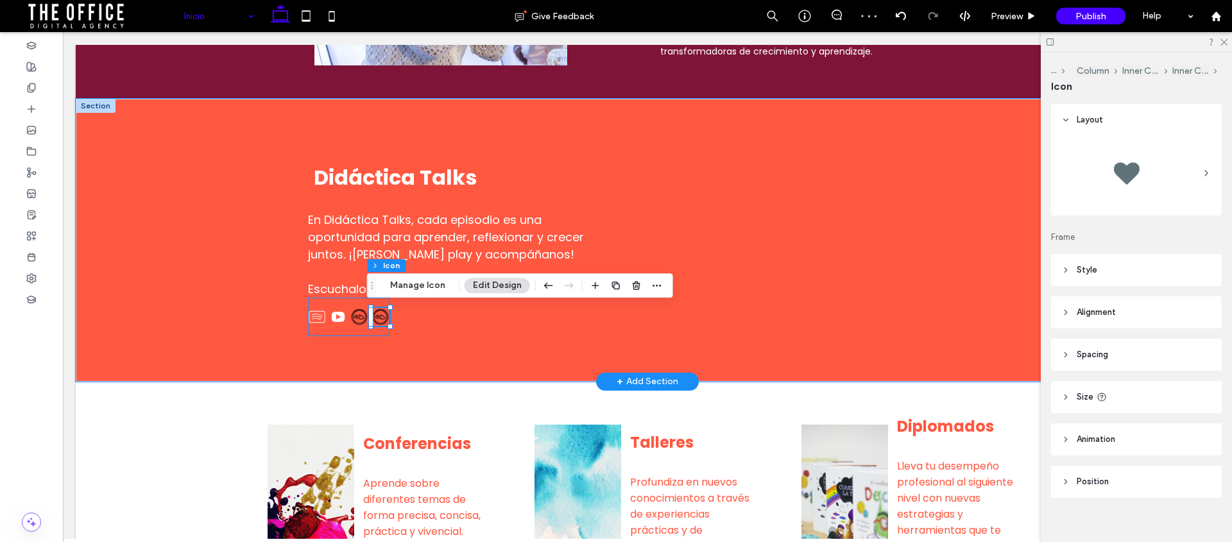
click at [349, 302] on div at bounding box center [349, 317] width 82 height 39
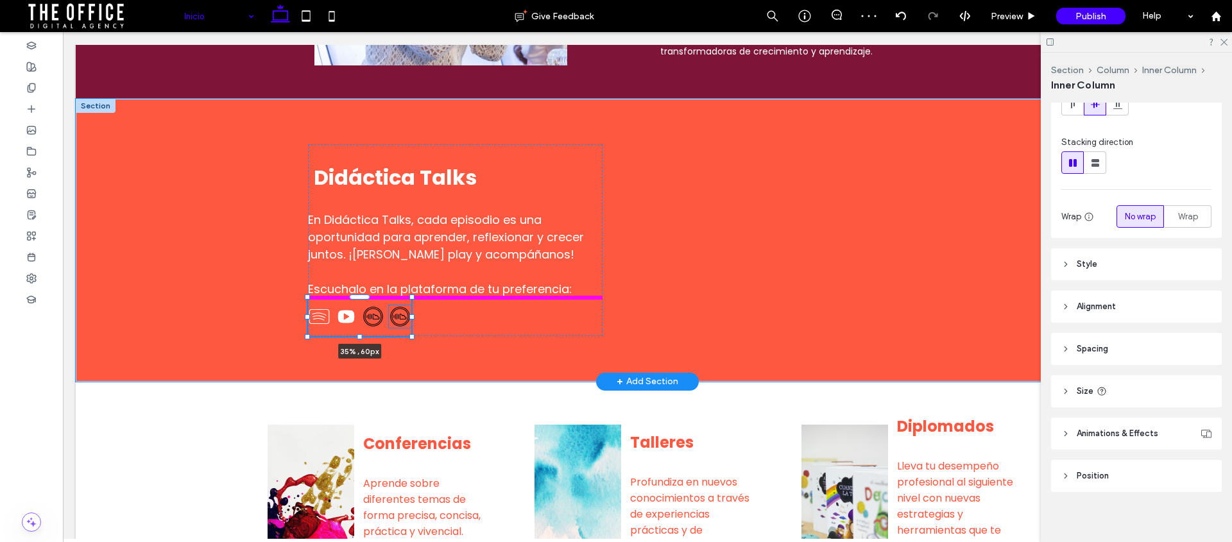
scroll to position [130, 0]
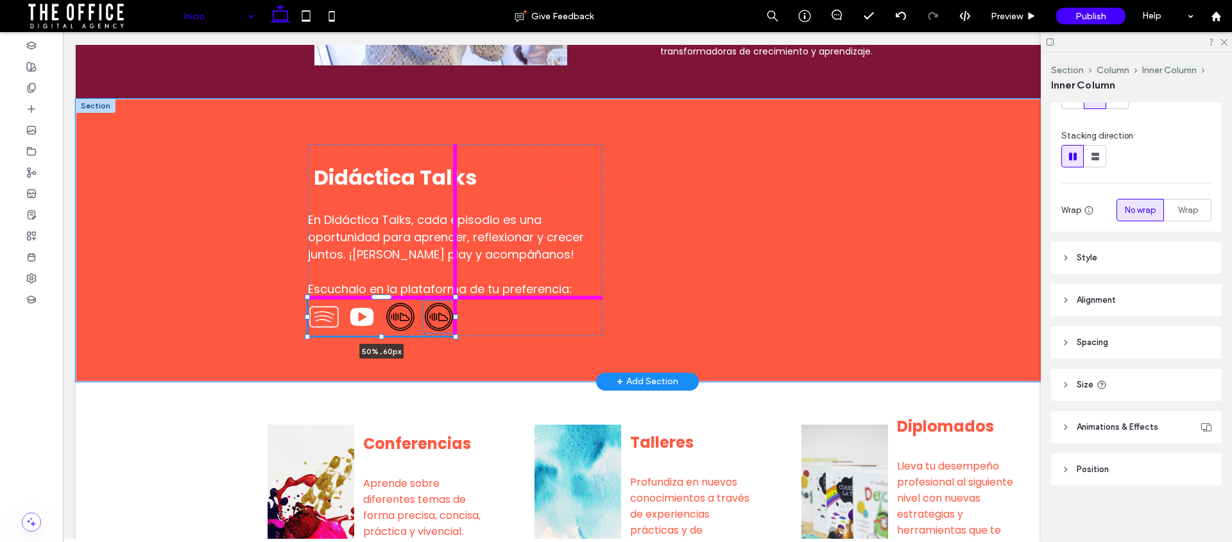
drag, startPoint x: 388, startPoint y: 317, endPoint x: 455, endPoint y: 316, distance: 67.4
click at [455, 316] on div "Didáctica Talks En Didáctica Talks, cada episodio es una oportunidad para apren…" at bounding box center [648, 240] width 770 height 283
type input "**"
